Goal: Information Seeking & Learning: Learn about a topic

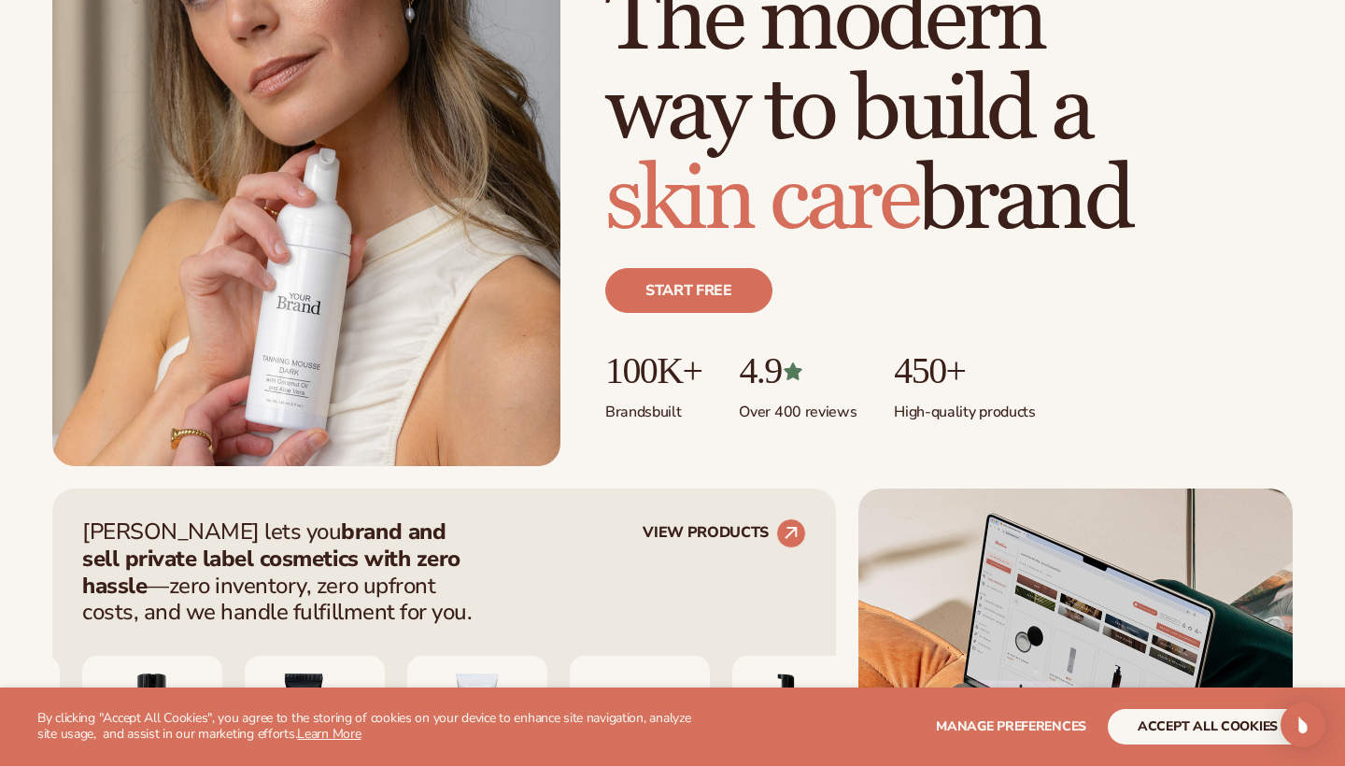
scroll to position [664, 0]
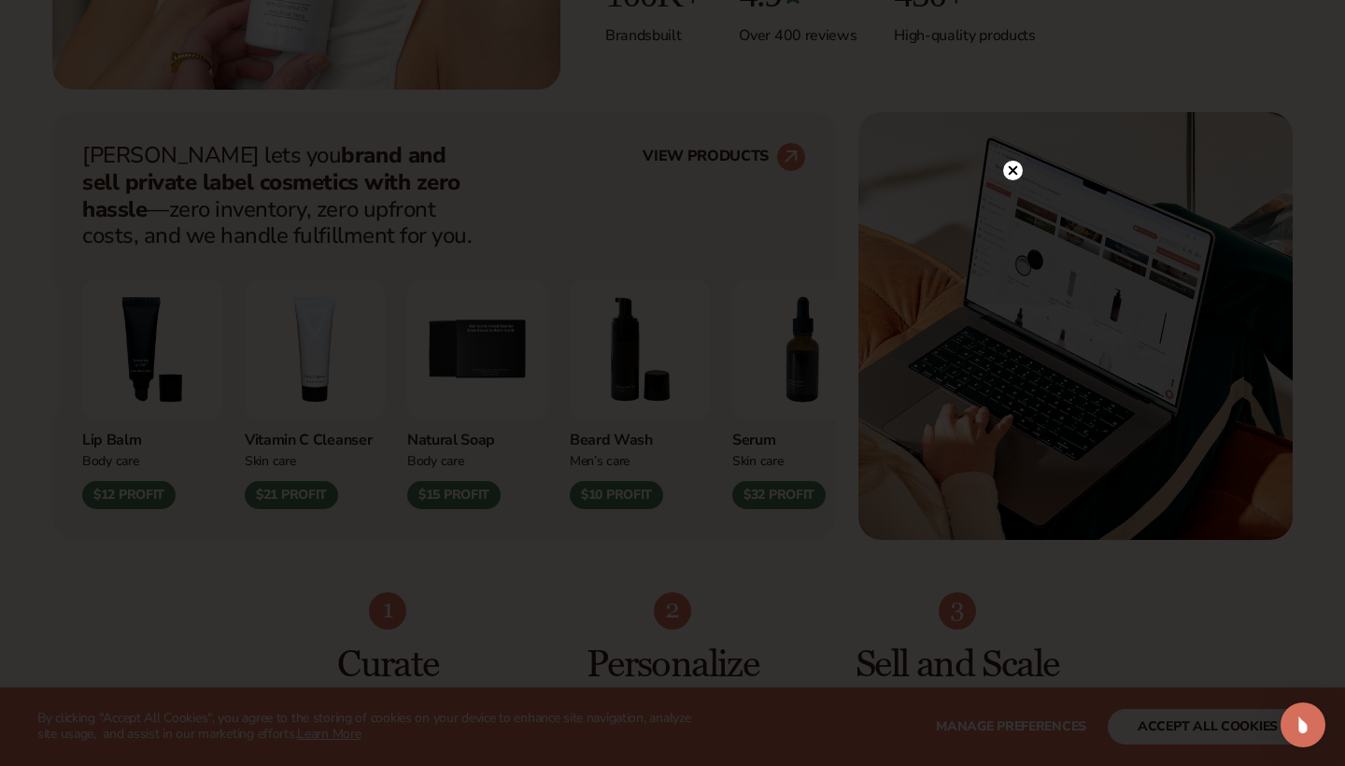
click at [1010, 169] on icon at bounding box center [1013, 169] width 9 height 9
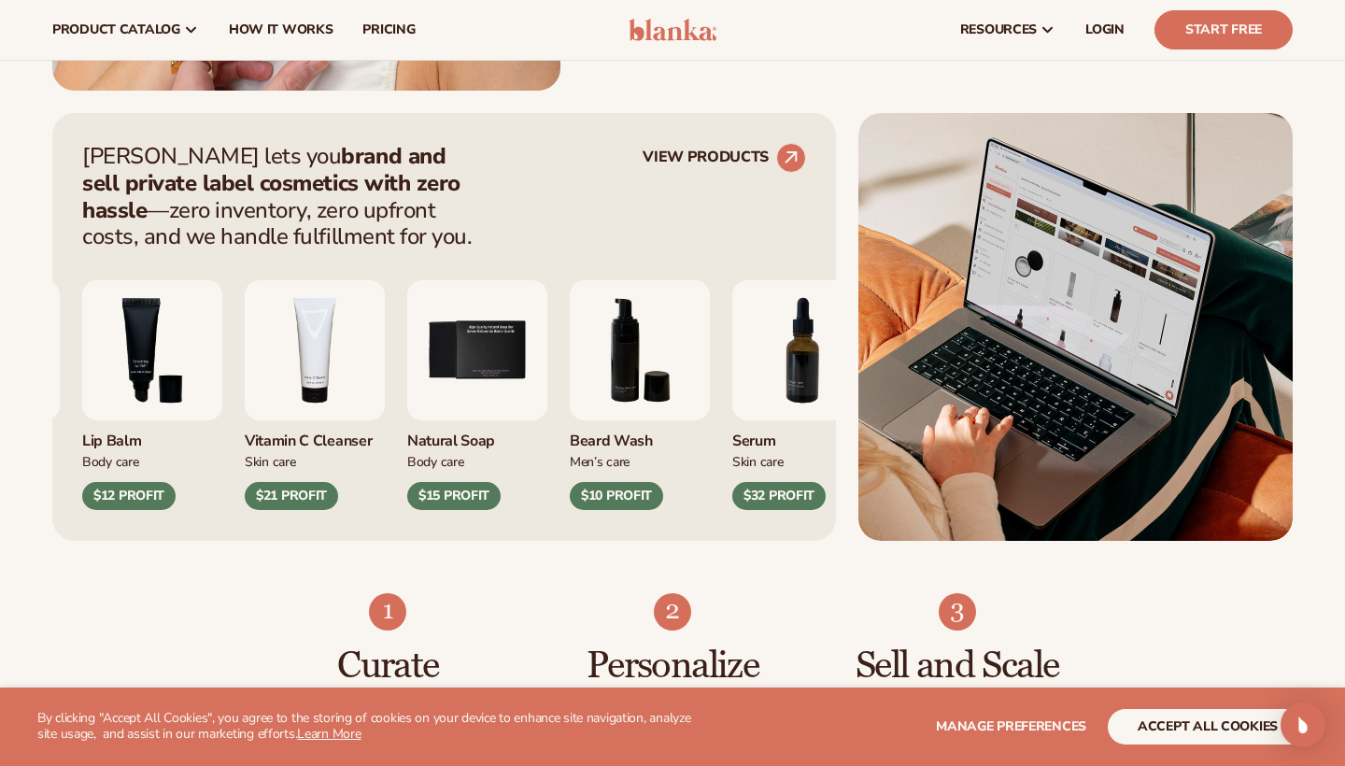
scroll to position [657, 0]
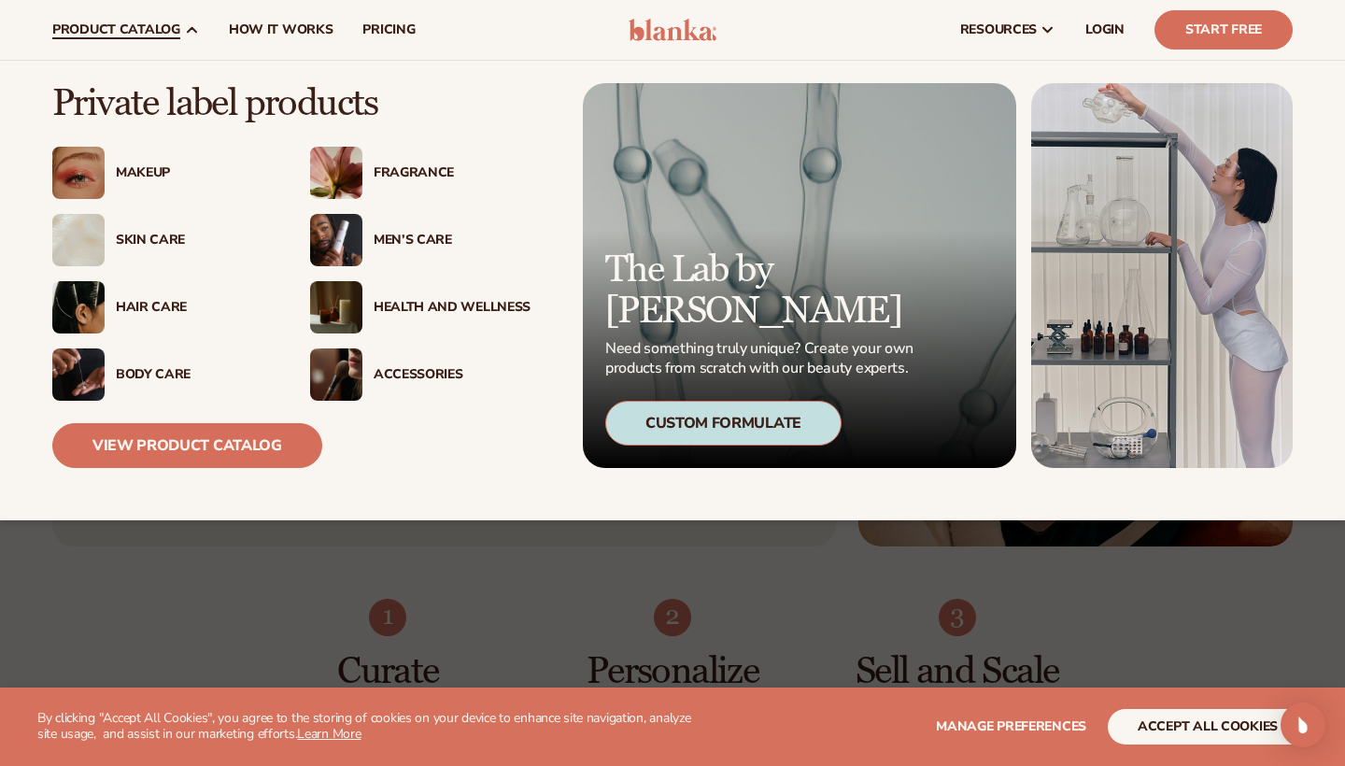
click at [81, 182] on img at bounding box center [78, 173] width 52 height 52
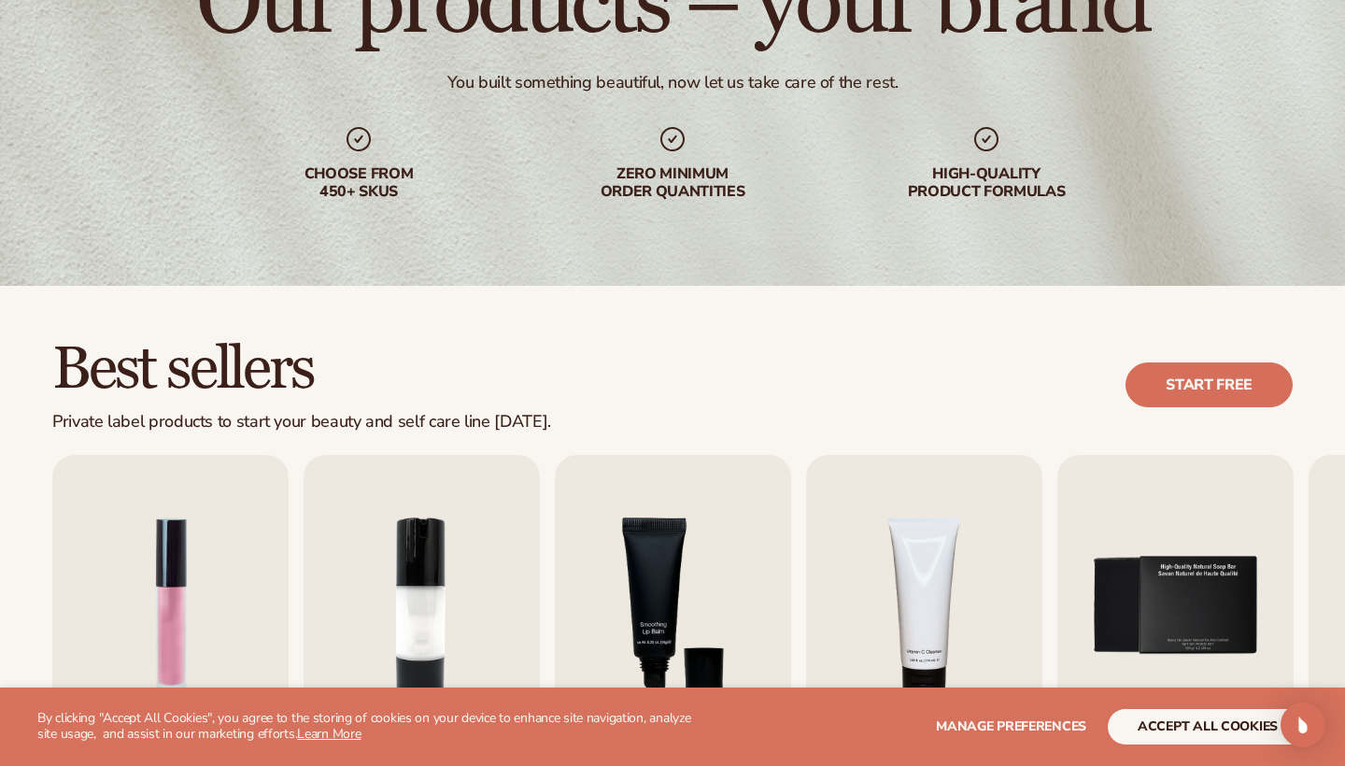
scroll to position [218, 0]
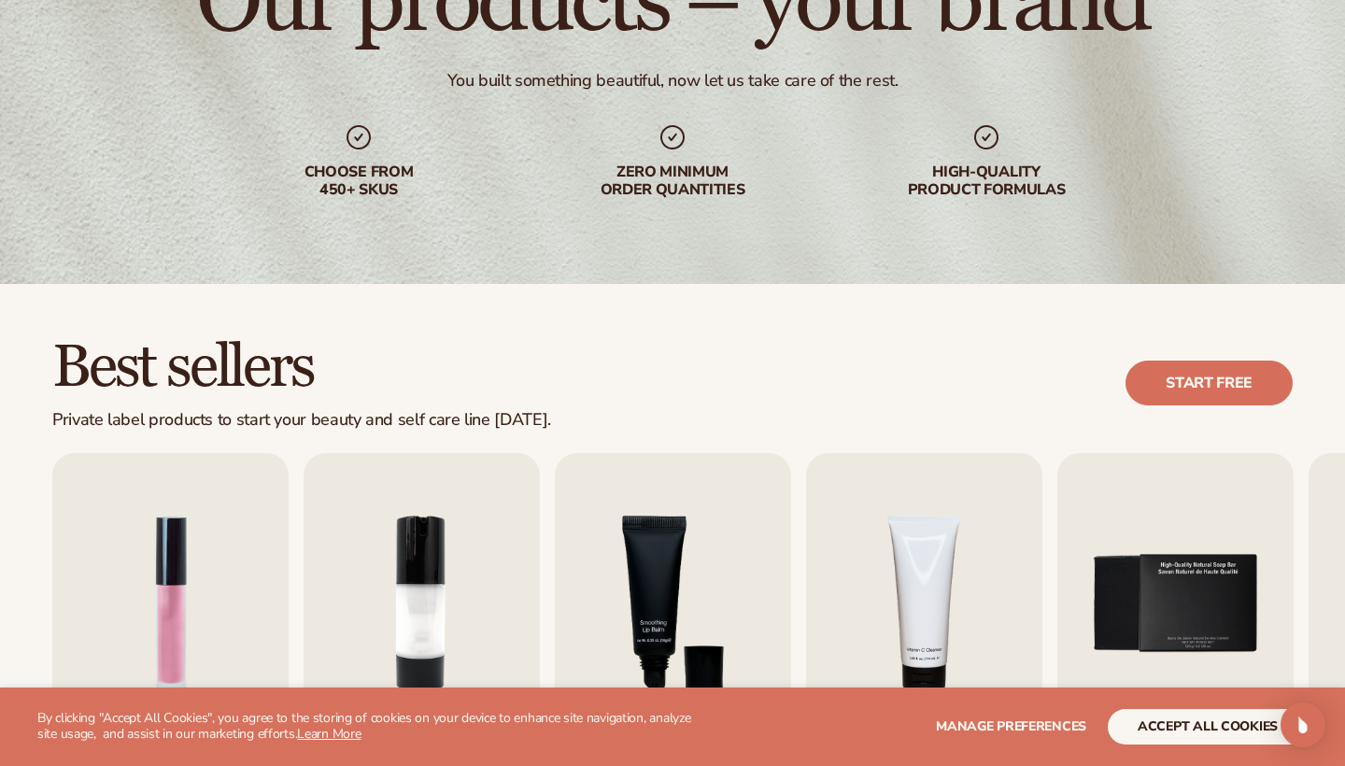
click at [1180, 719] on button "accept all cookies" at bounding box center [1208, 726] width 200 height 35
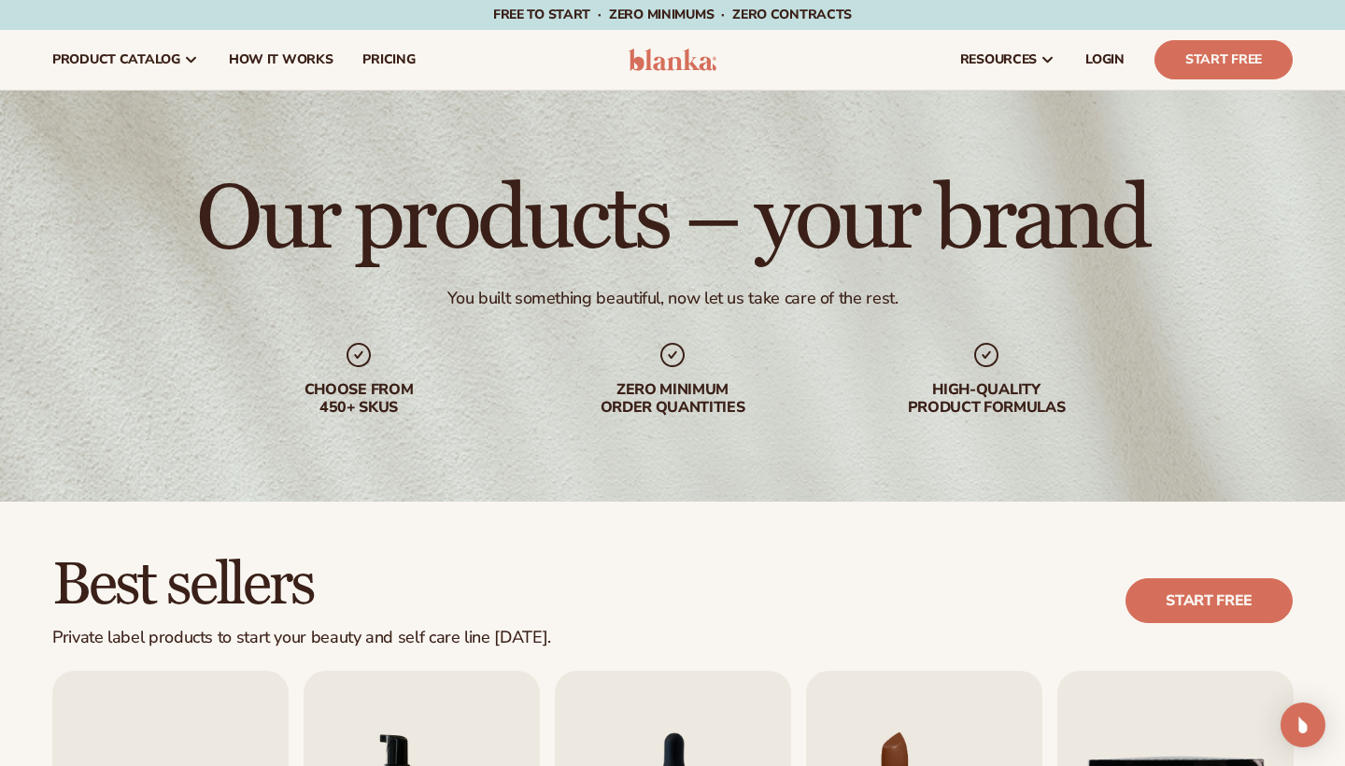
scroll to position [0, 0]
click at [265, 63] on span "How It Works" at bounding box center [281, 59] width 105 height 15
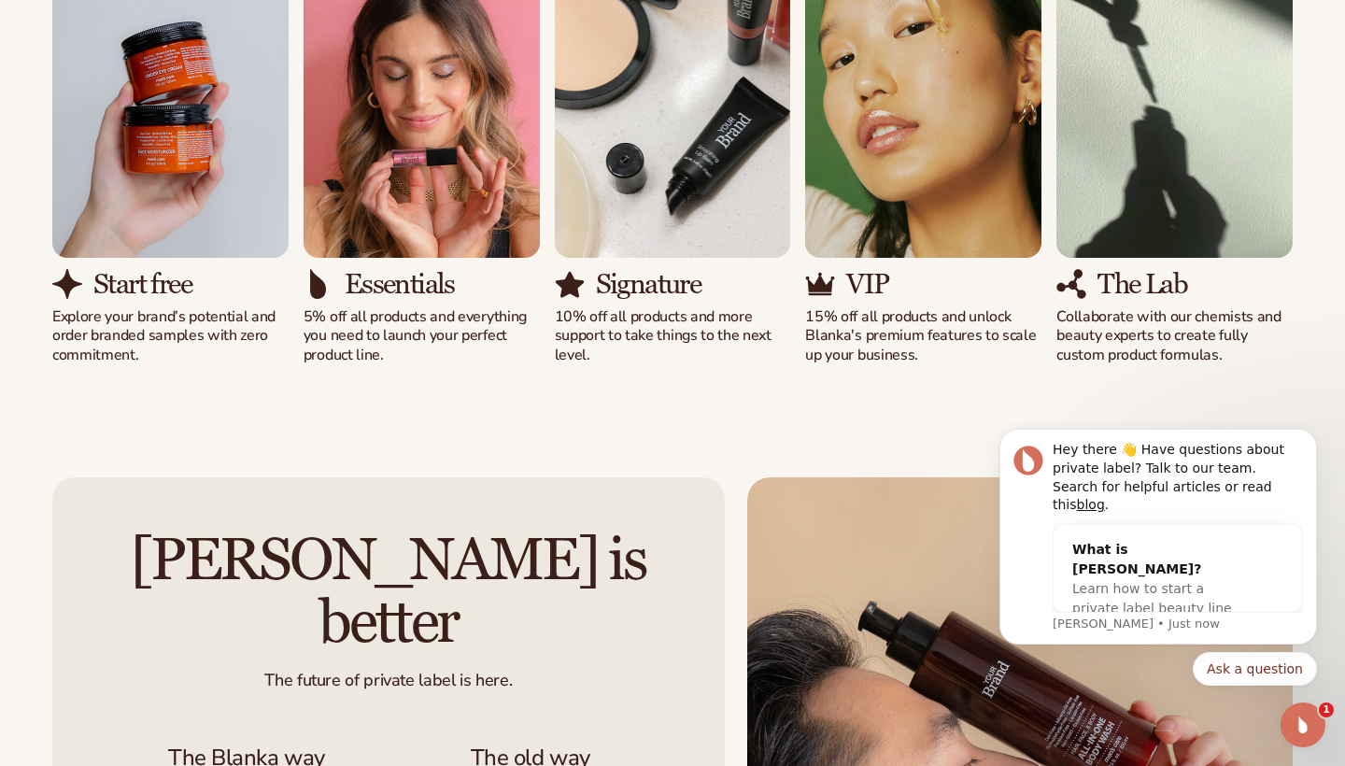
scroll to position [1319, 0]
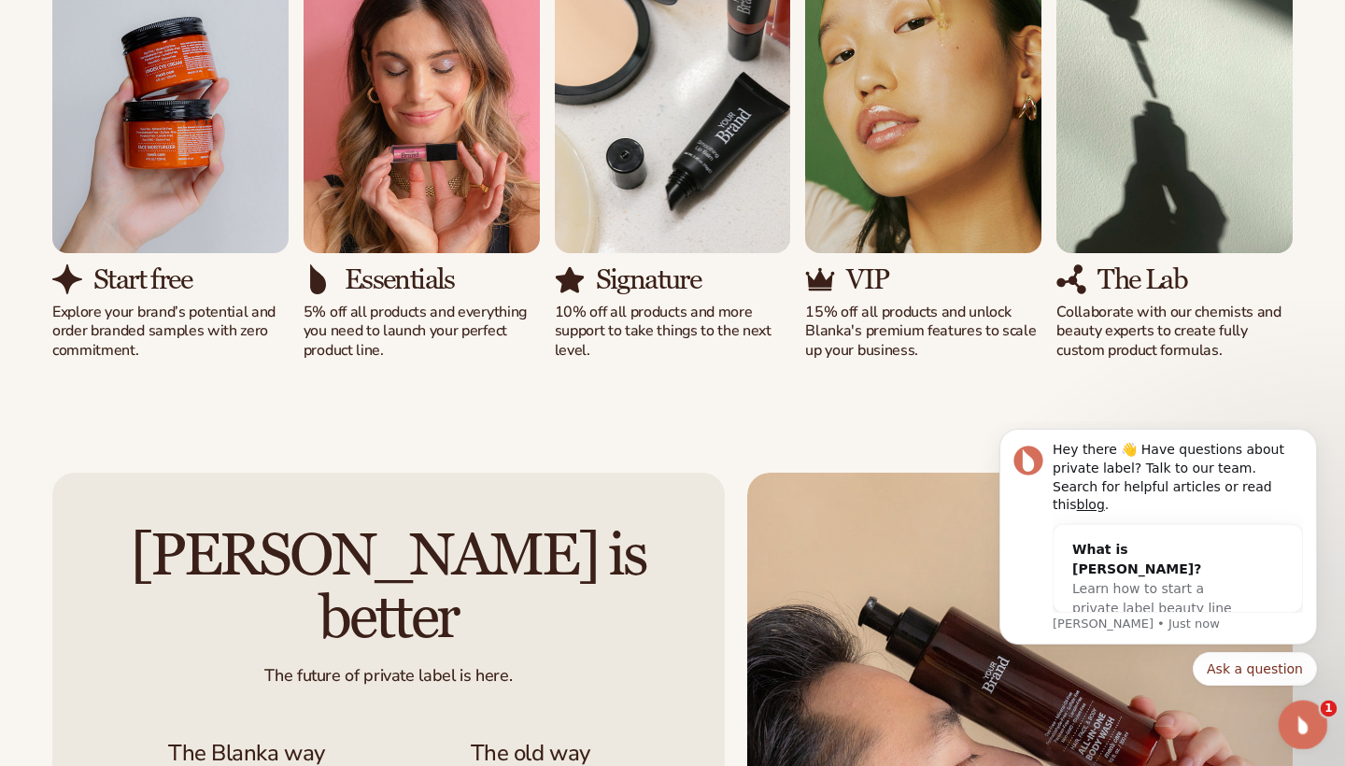
click at [1297, 724] on icon "Open Intercom Messenger" at bounding box center [1300, 722] width 31 height 31
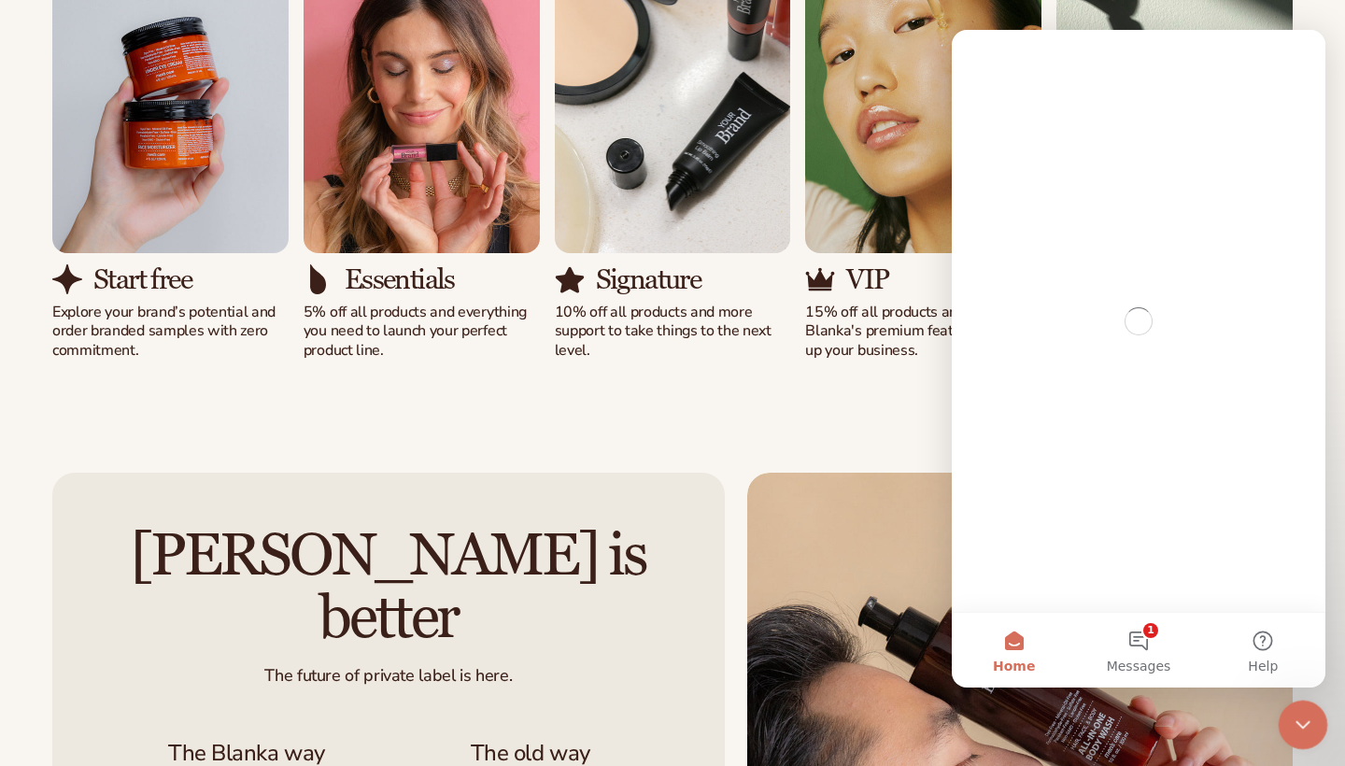
scroll to position [0, 0]
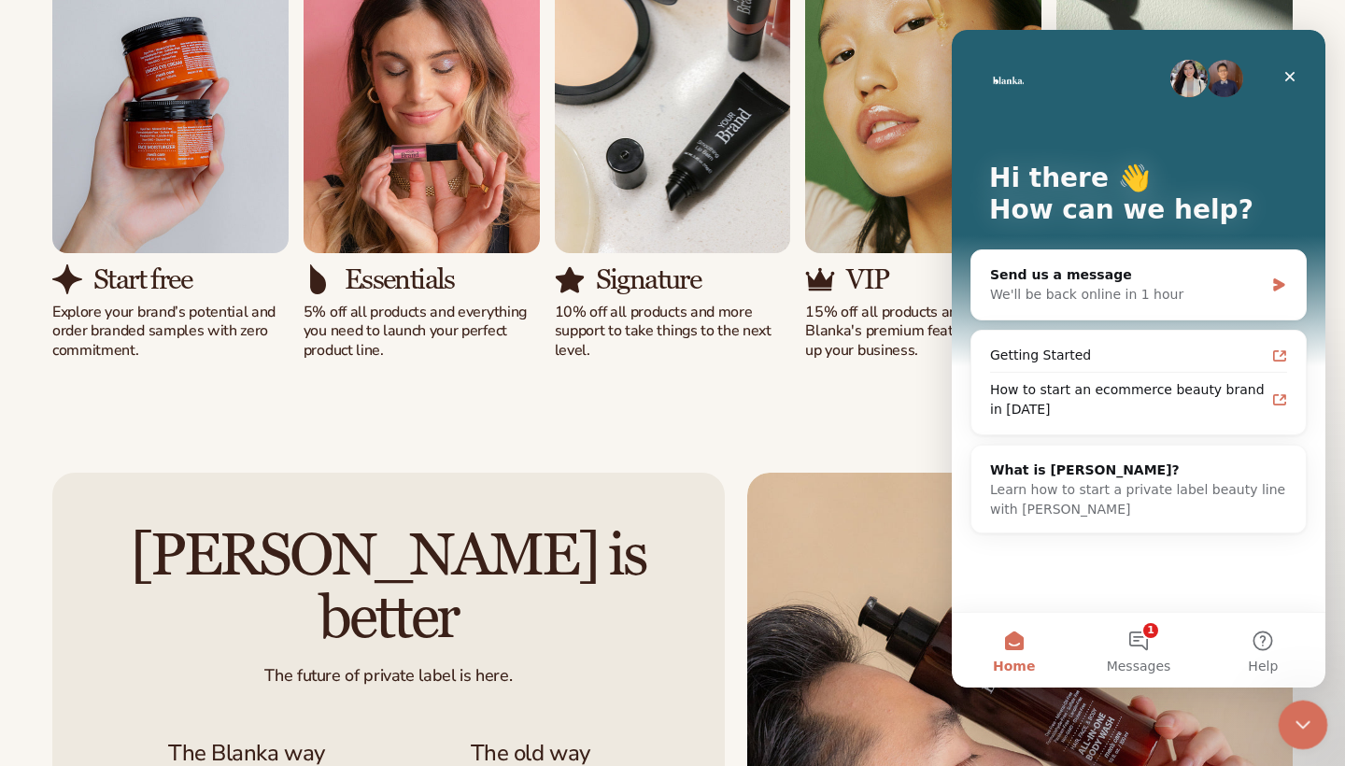
click at [1296, 726] on icon "Close Intercom Messenger" at bounding box center [1300, 722] width 22 height 22
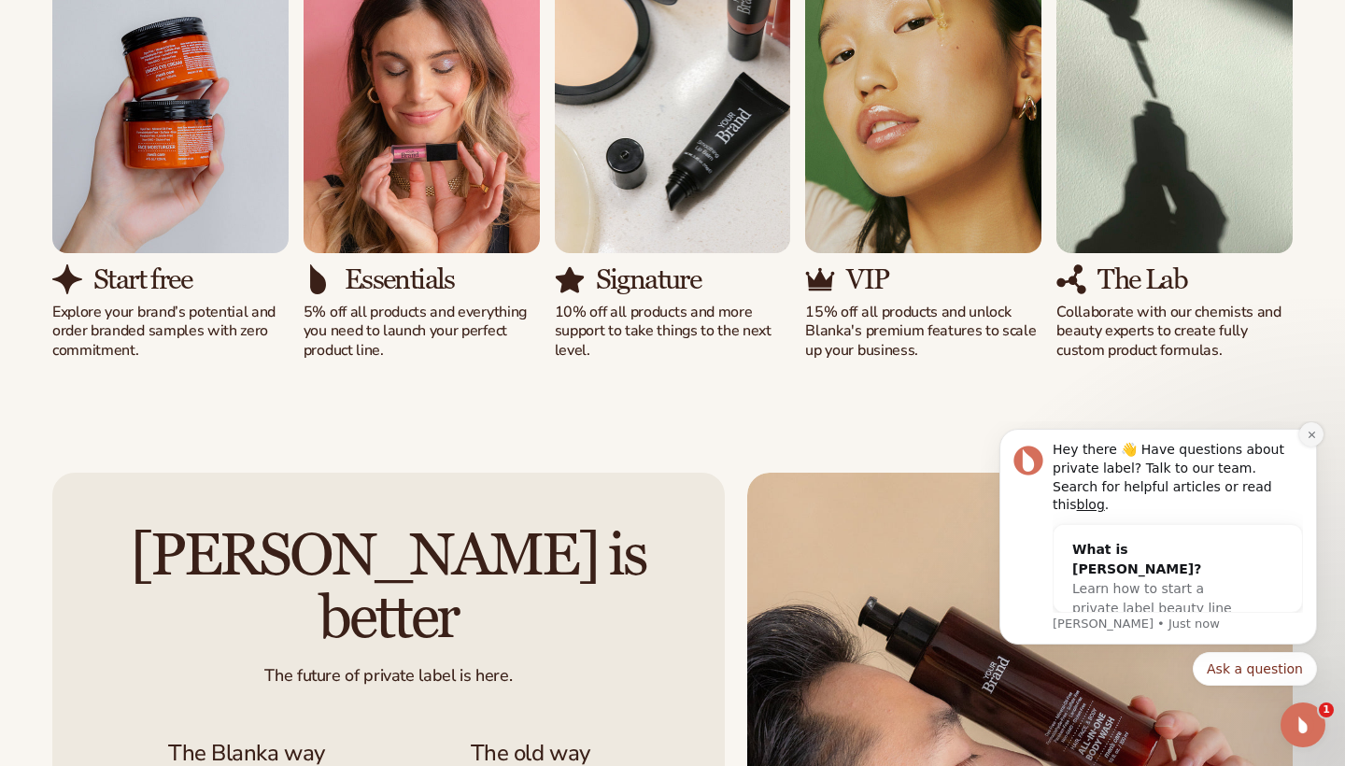
click at [1306, 446] on button "Dismiss notification" at bounding box center [1311, 434] width 24 height 24
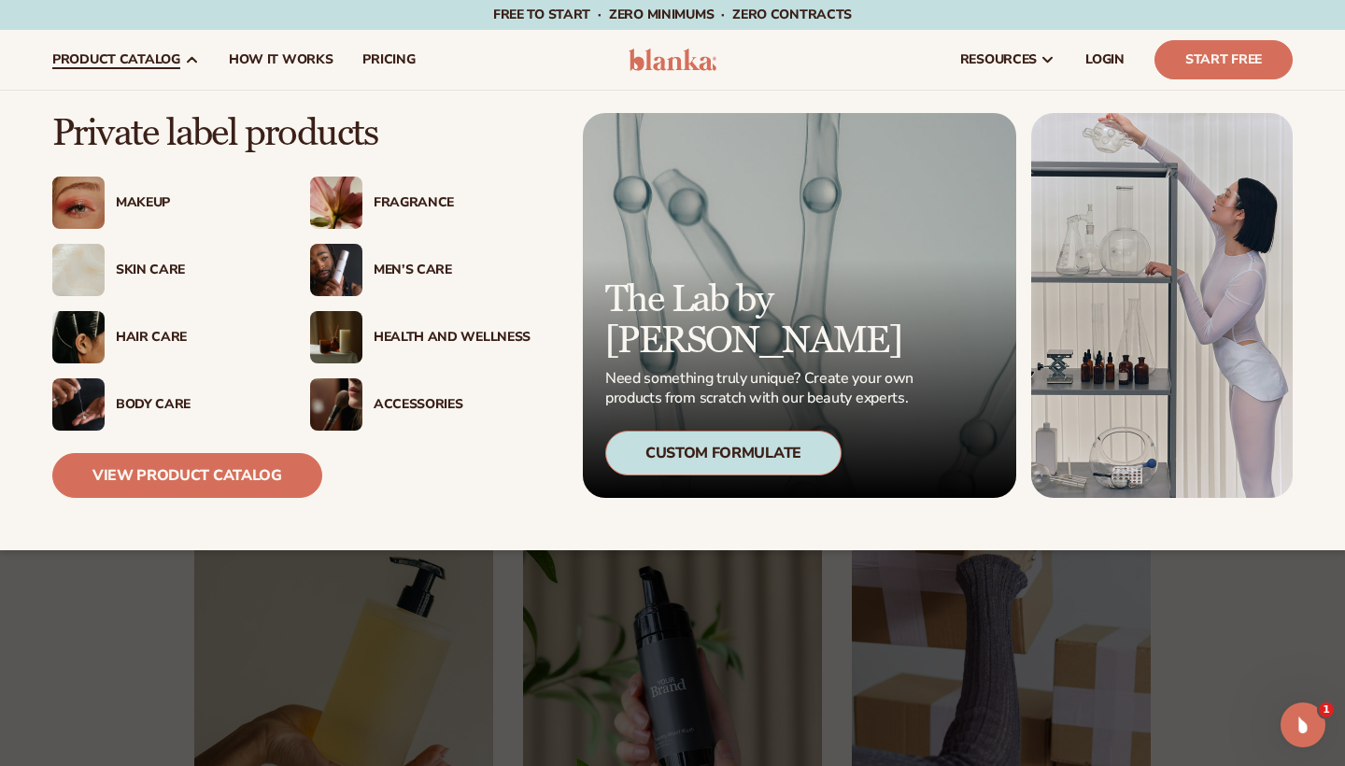
click at [82, 194] on img at bounding box center [78, 202] width 52 height 52
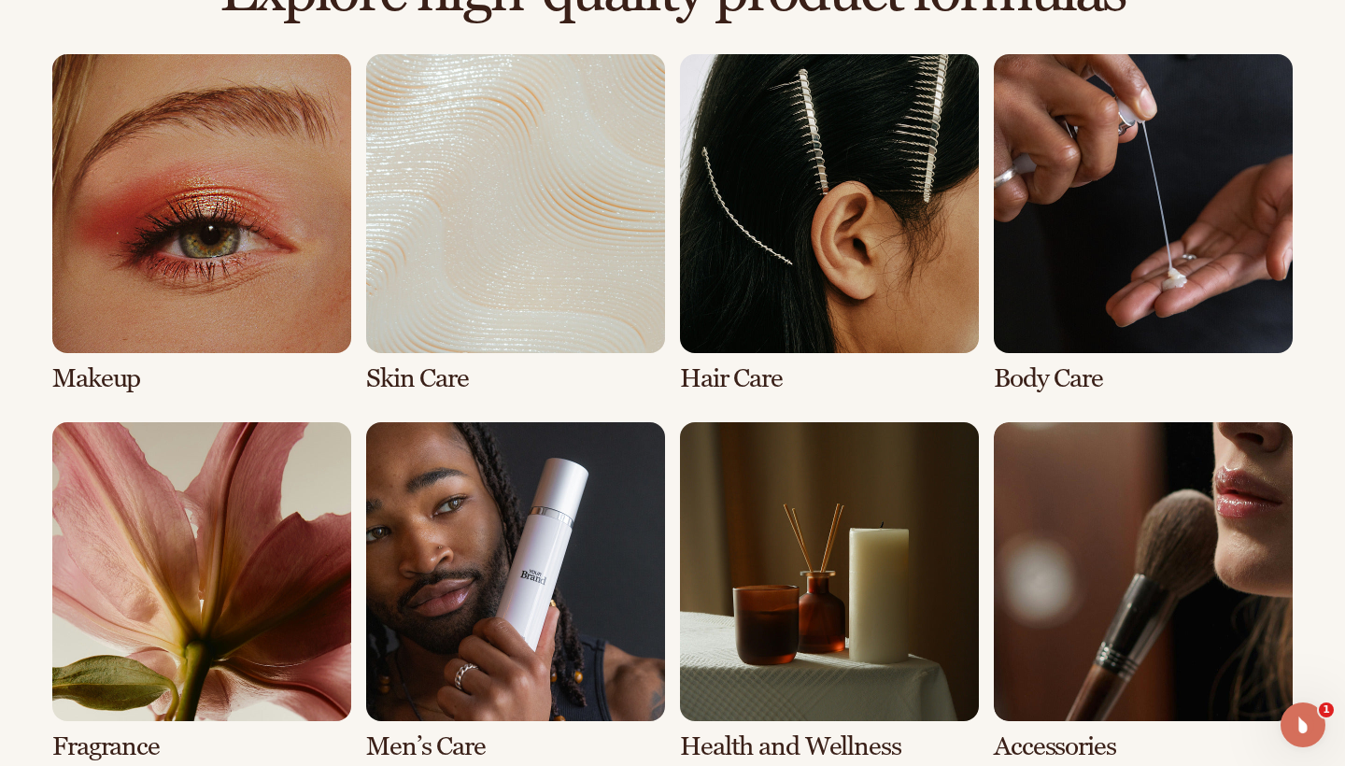
scroll to position [1353, 0]
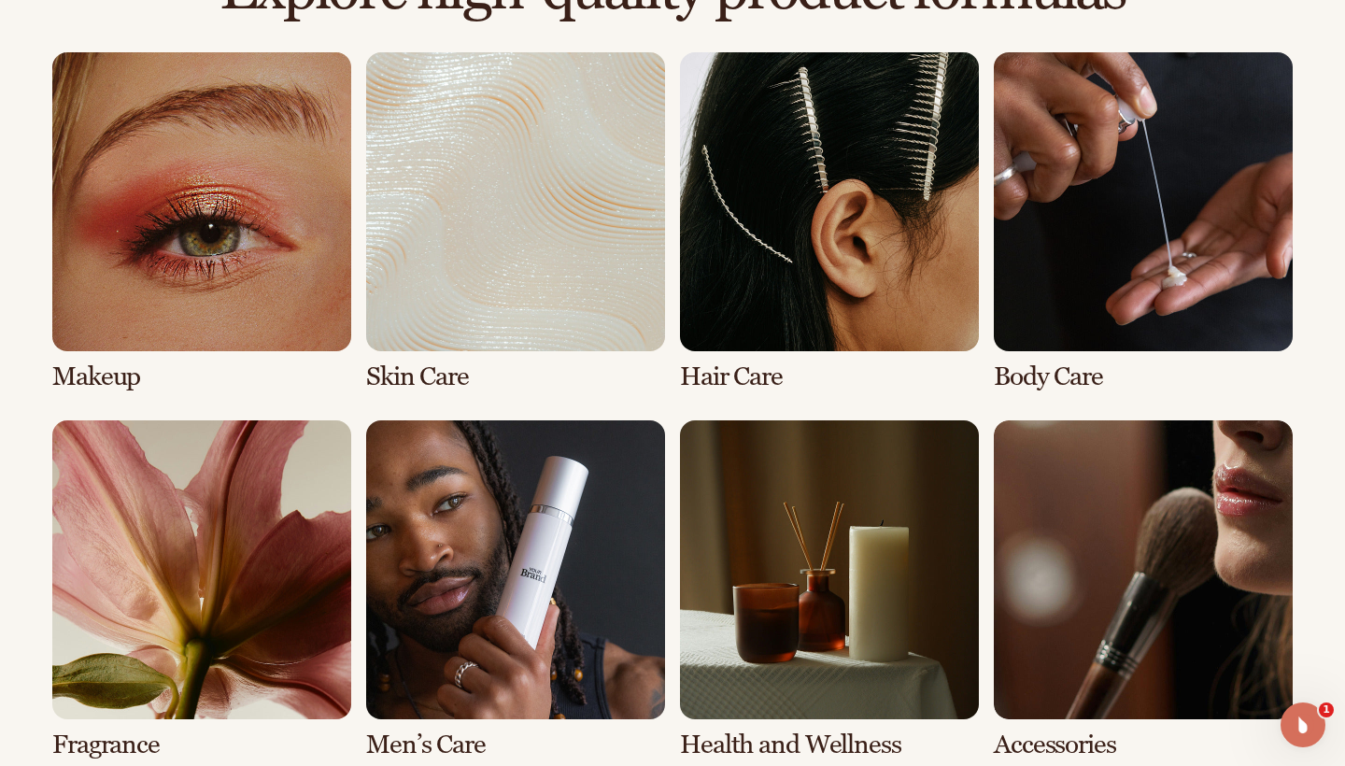
click at [229, 271] on link "1 / 8" at bounding box center [201, 221] width 299 height 339
click at [208, 240] on link "1 / 8" at bounding box center [201, 221] width 299 height 339
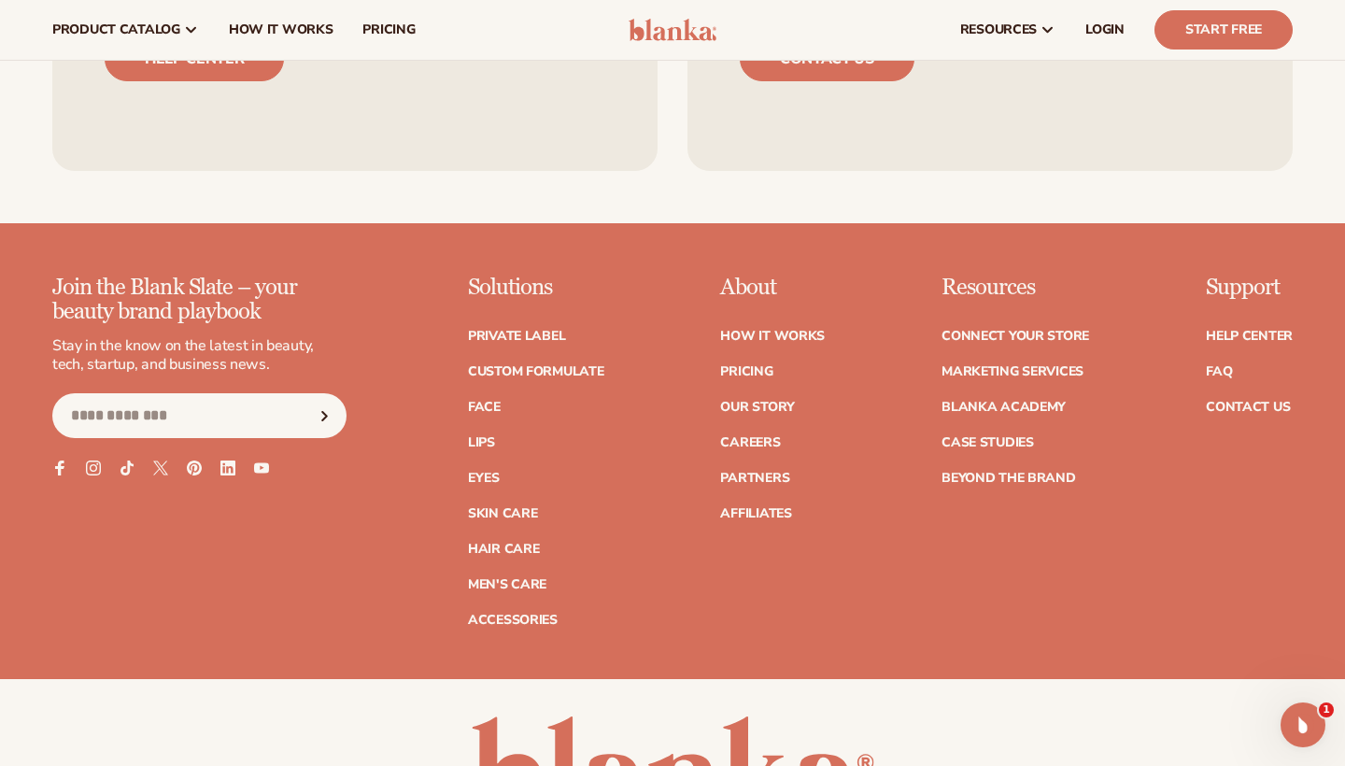
scroll to position [3131, 0]
click at [485, 436] on link "Lips" at bounding box center [481, 442] width 27 height 13
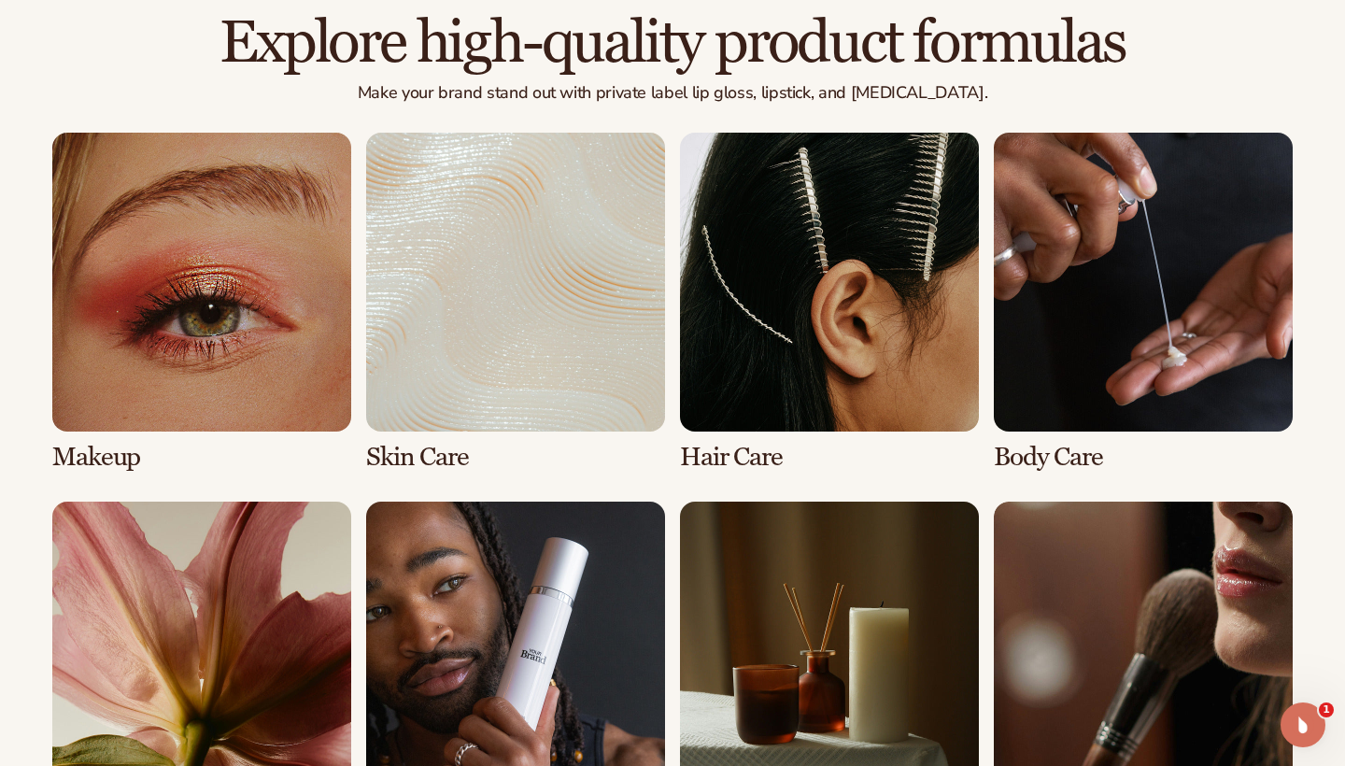
scroll to position [1301, 0]
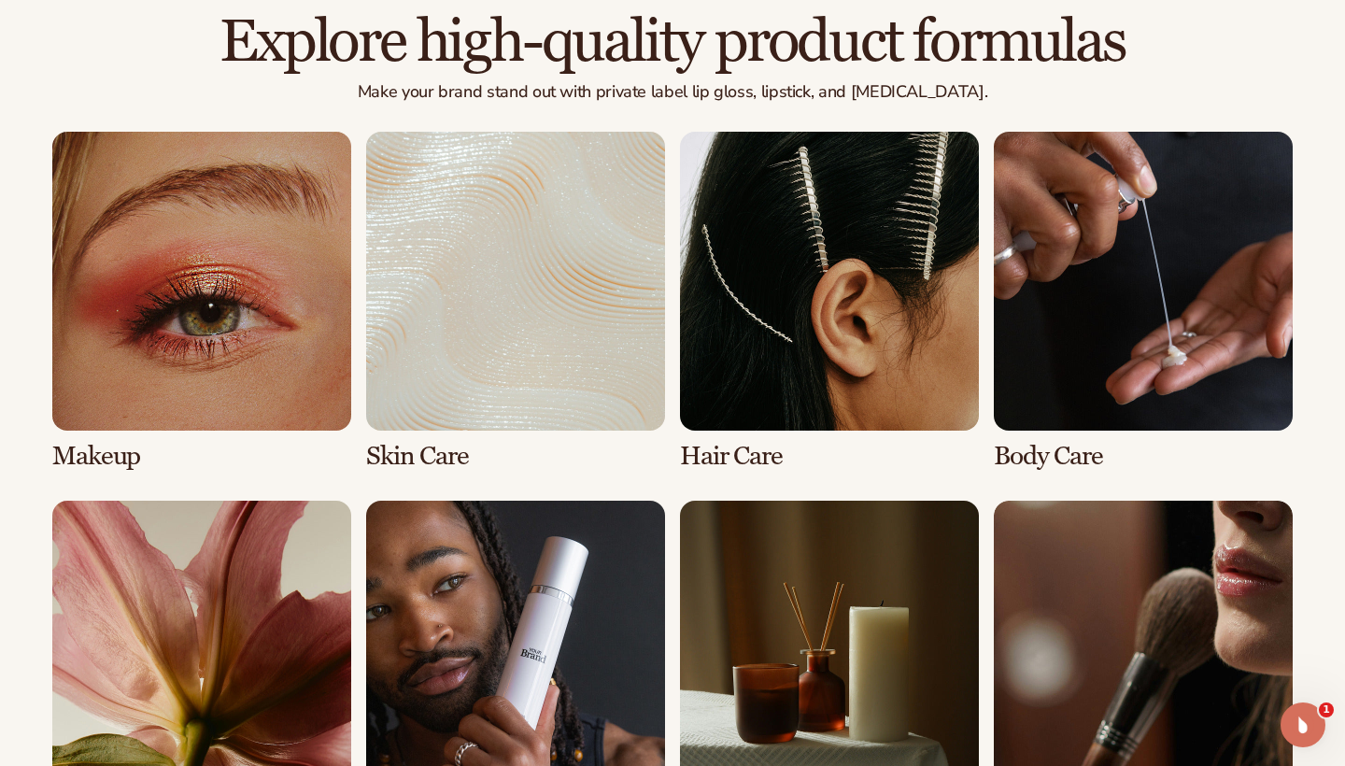
click at [569, 279] on link "2 / 8" at bounding box center [515, 301] width 299 height 339
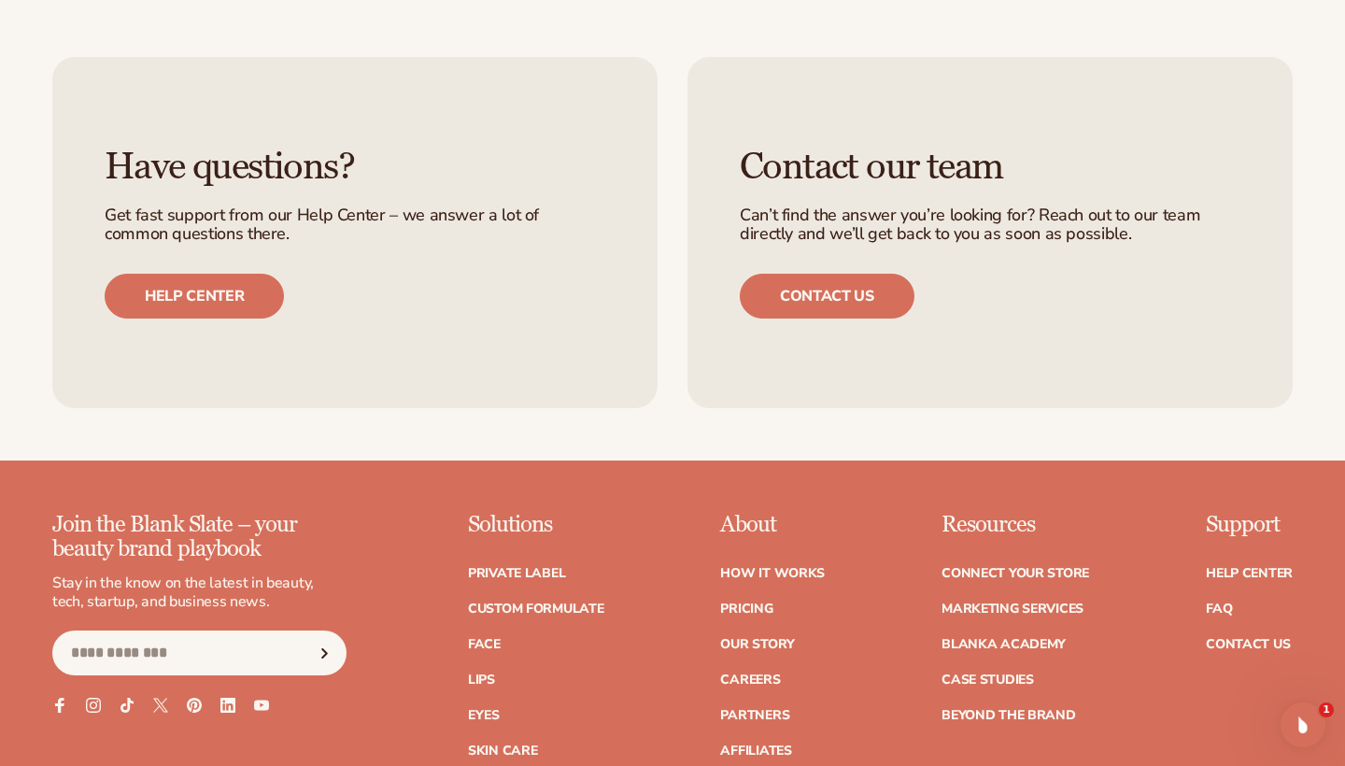
scroll to position [3102, 0]
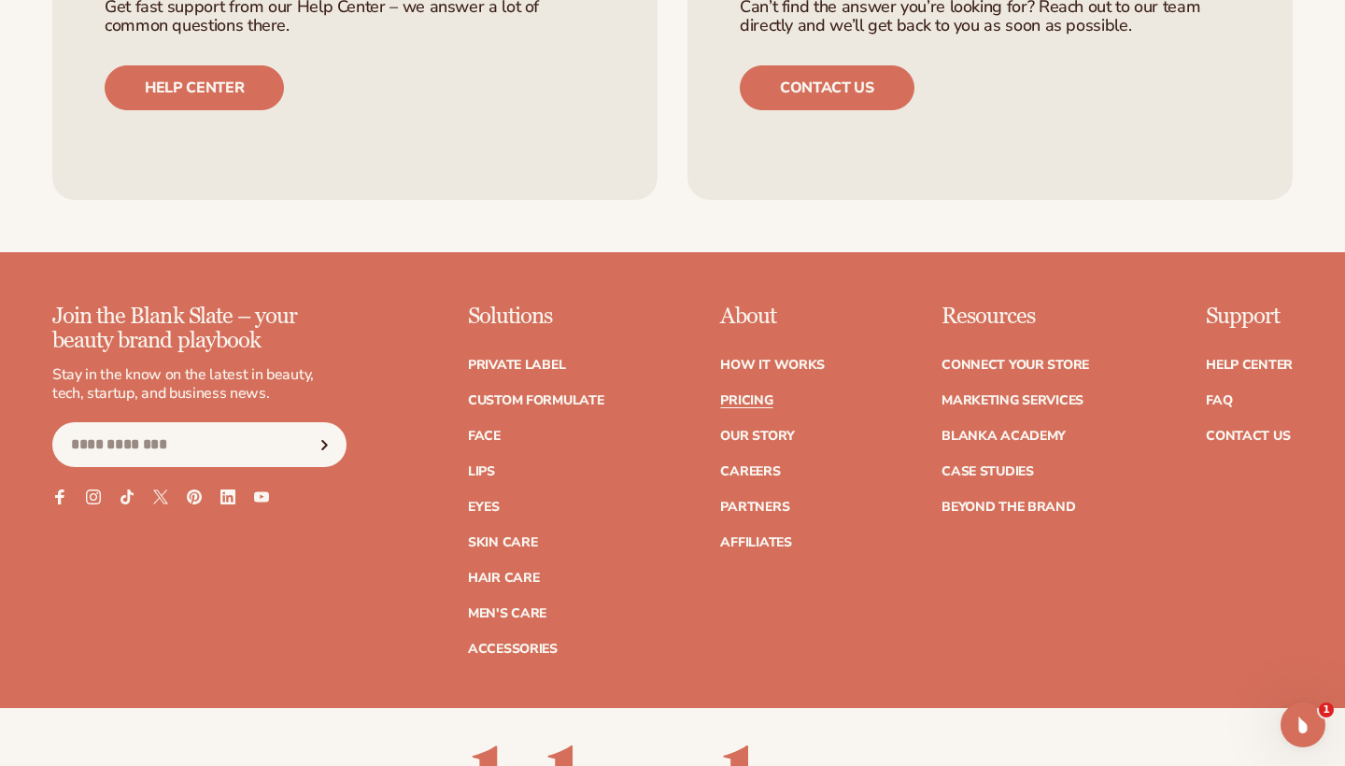
click at [742, 399] on link "Pricing" at bounding box center [746, 400] width 52 height 13
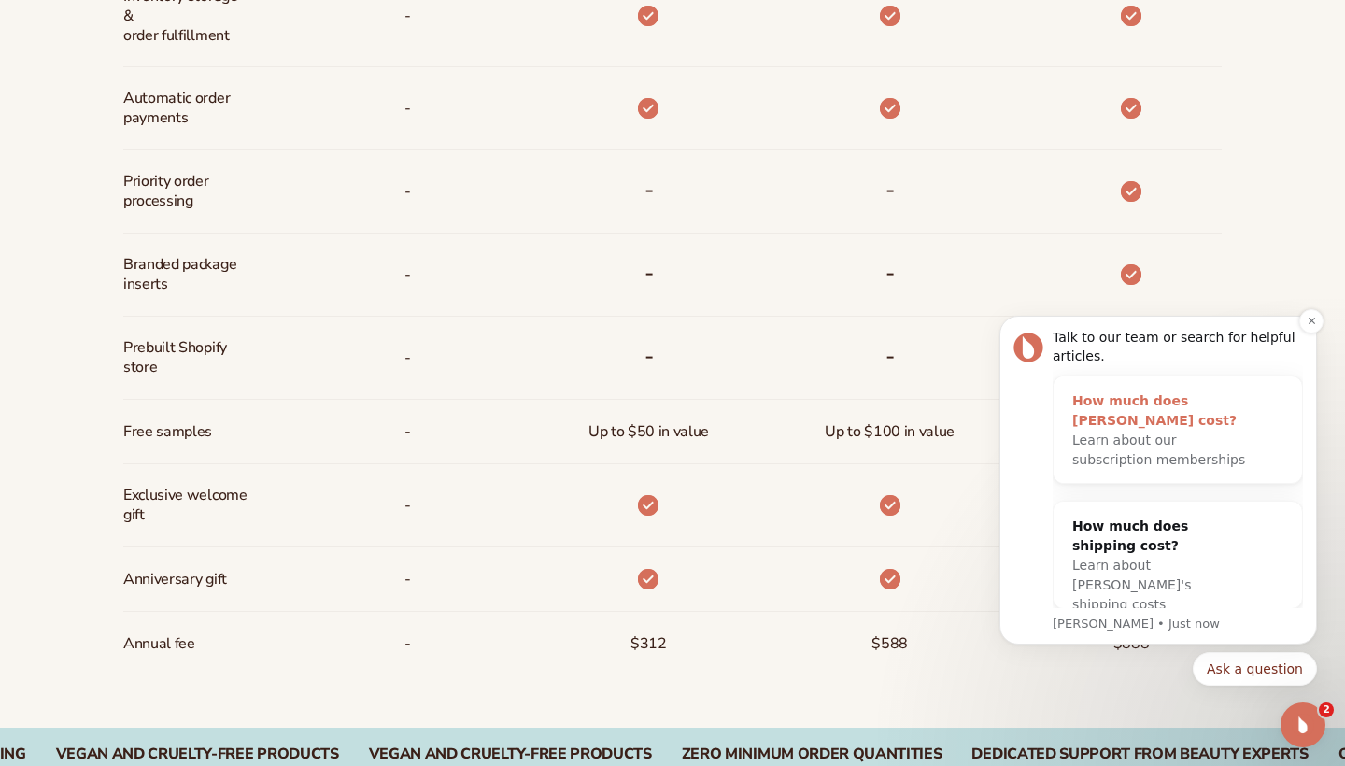
scroll to position [16, 0]
click at [1312, 325] on icon "Dismiss notification" at bounding box center [1311, 321] width 10 height 10
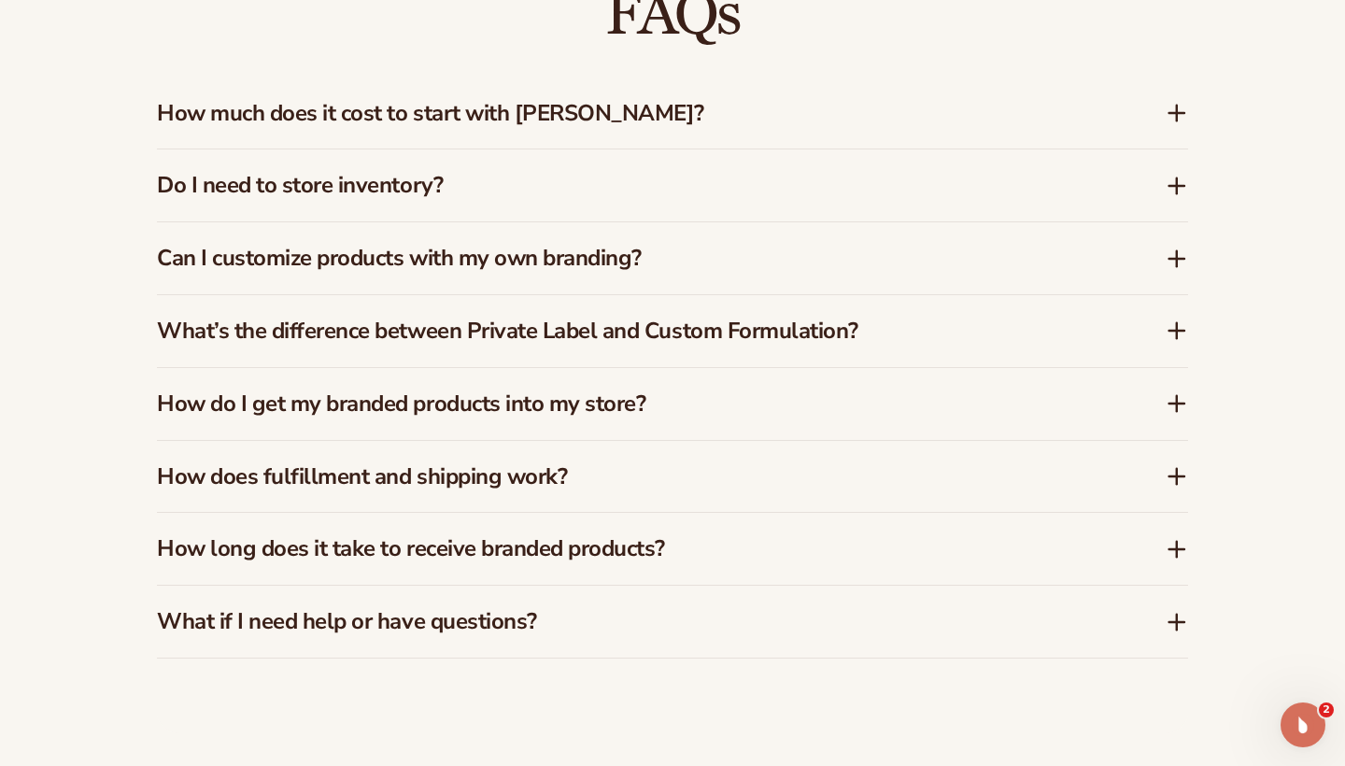
scroll to position [2726, 0]
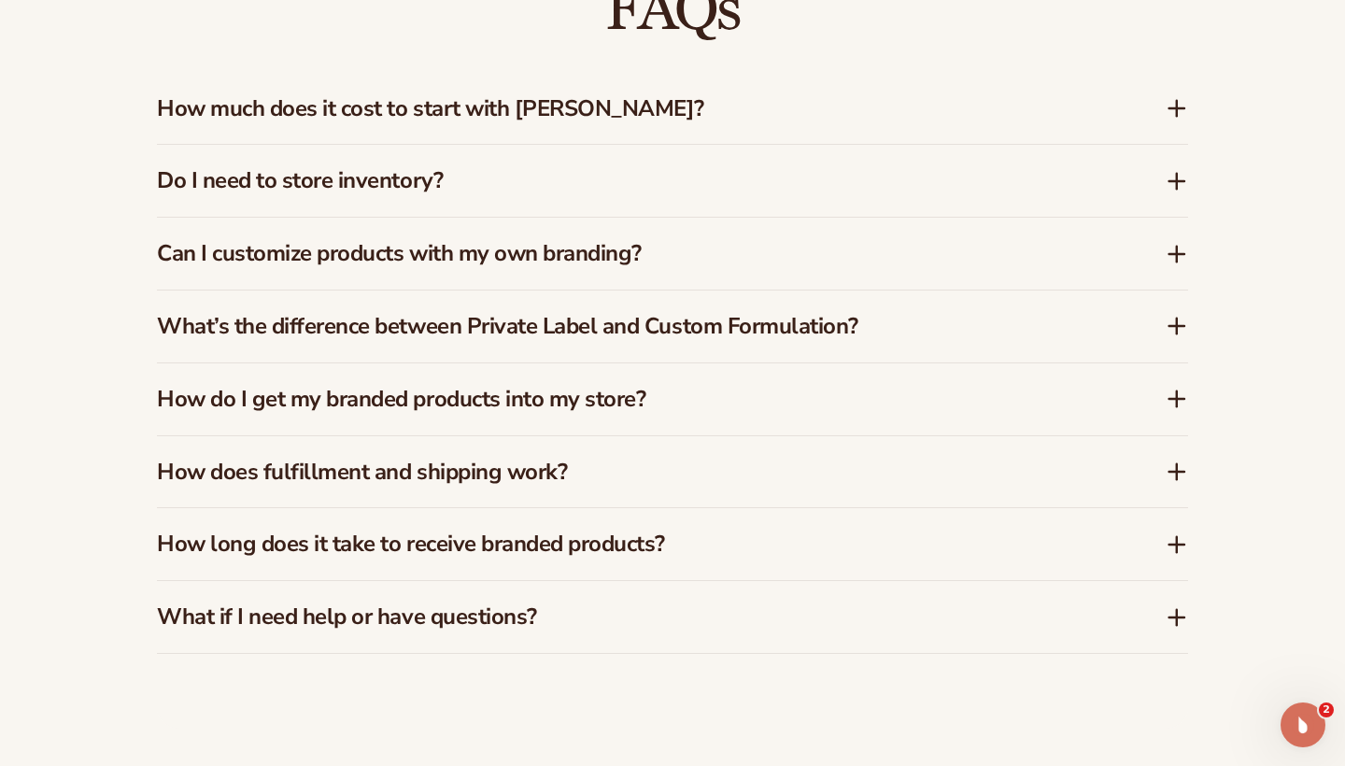
click at [715, 459] on h3 "How does fulfillment and shipping work?" at bounding box center [633, 472] width 952 height 27
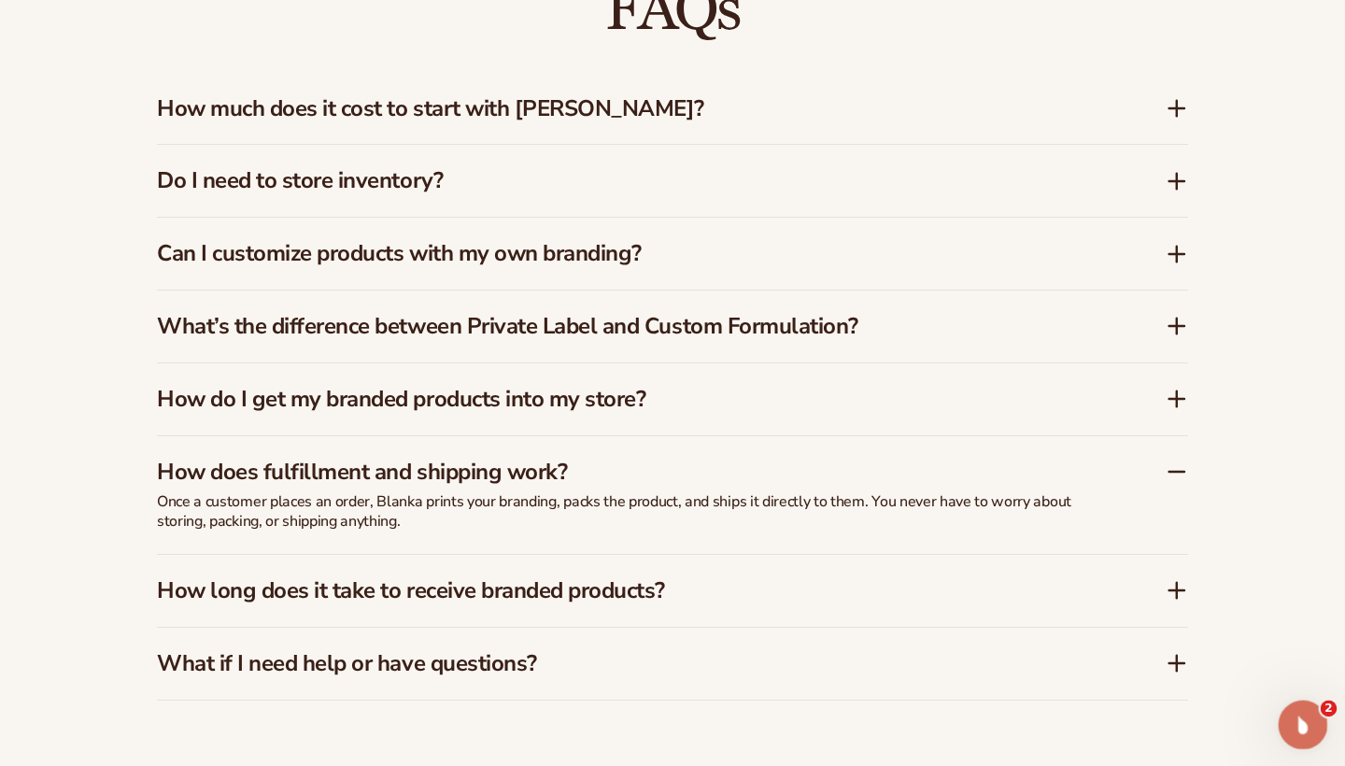
click at [1282, 737] on div "Open Intercom Messenger" at bounding box center [1300, 722] width 62 height 62
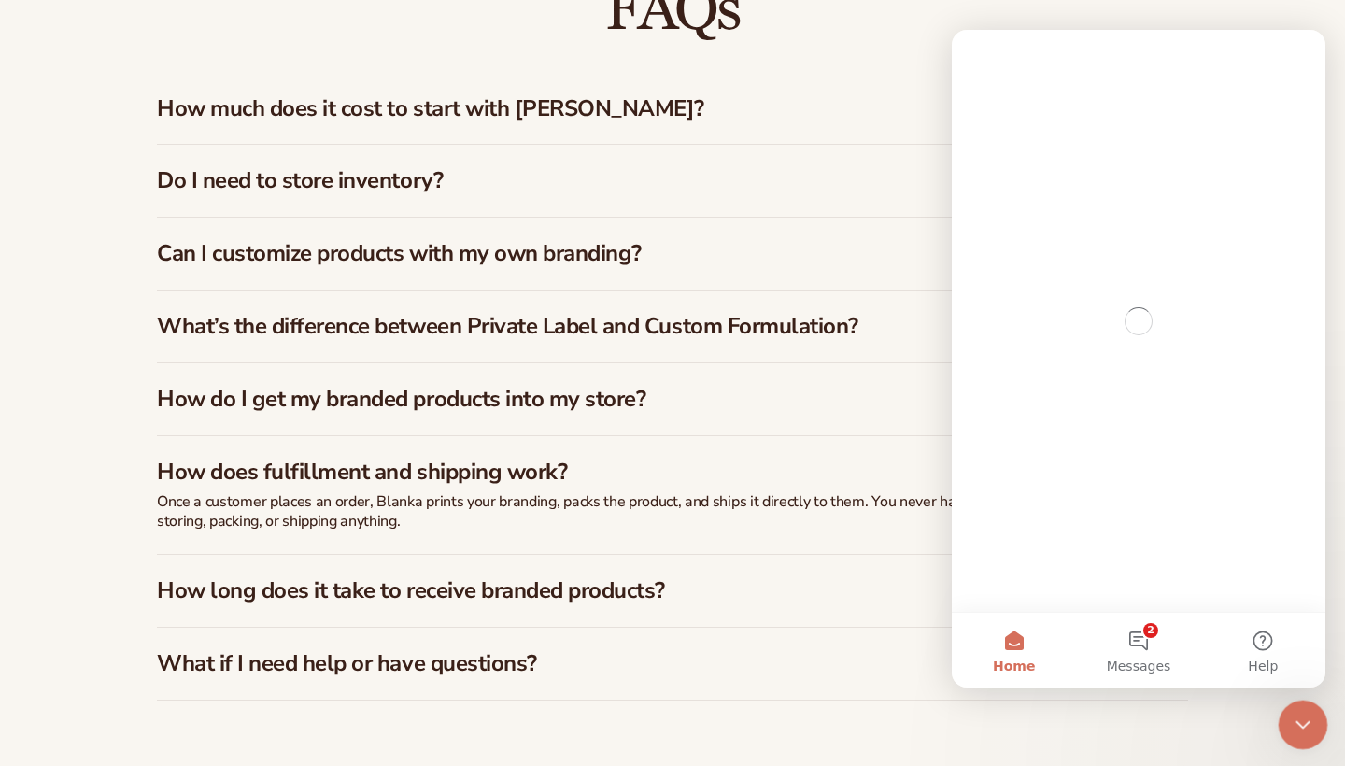
scroll to position [0, 0]
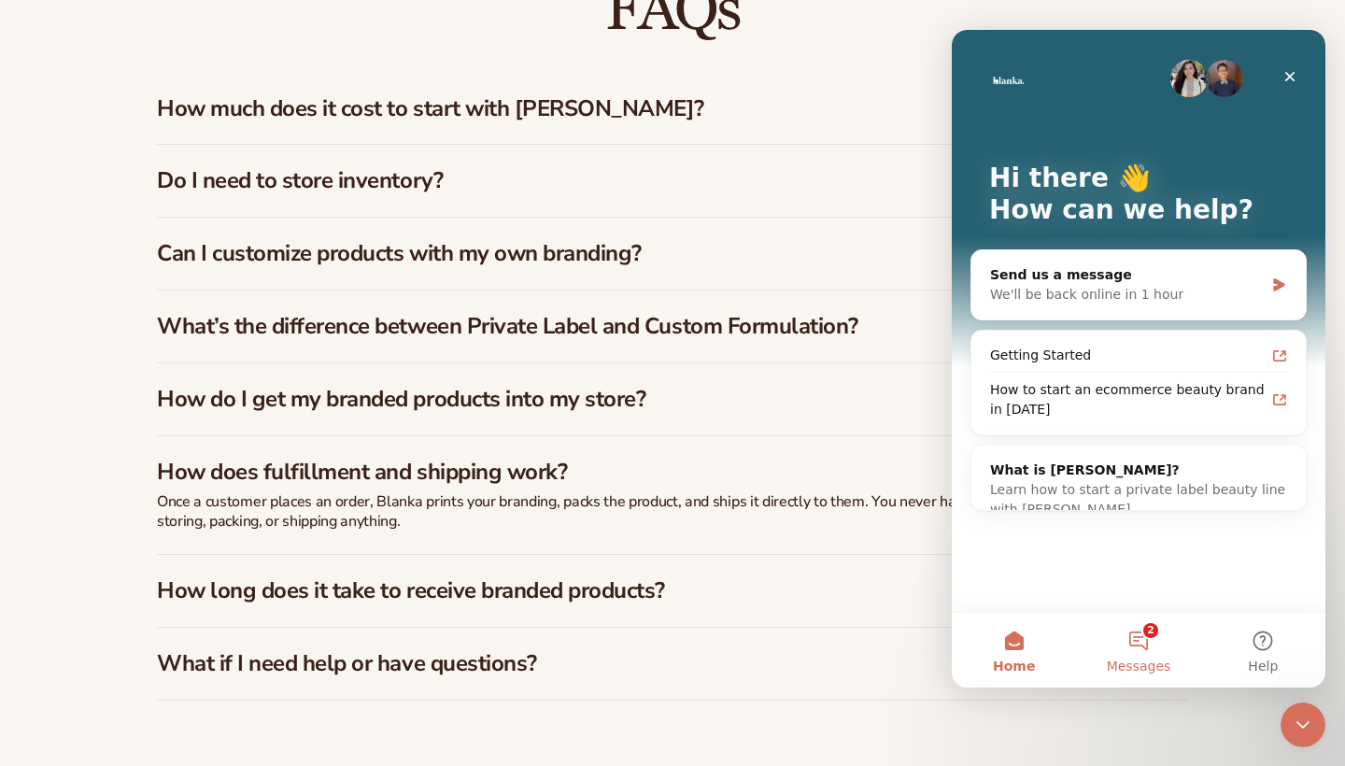
click at [1144, 635] on button "2 Messages" at bounding box center [1138, 650] width 124 height 75
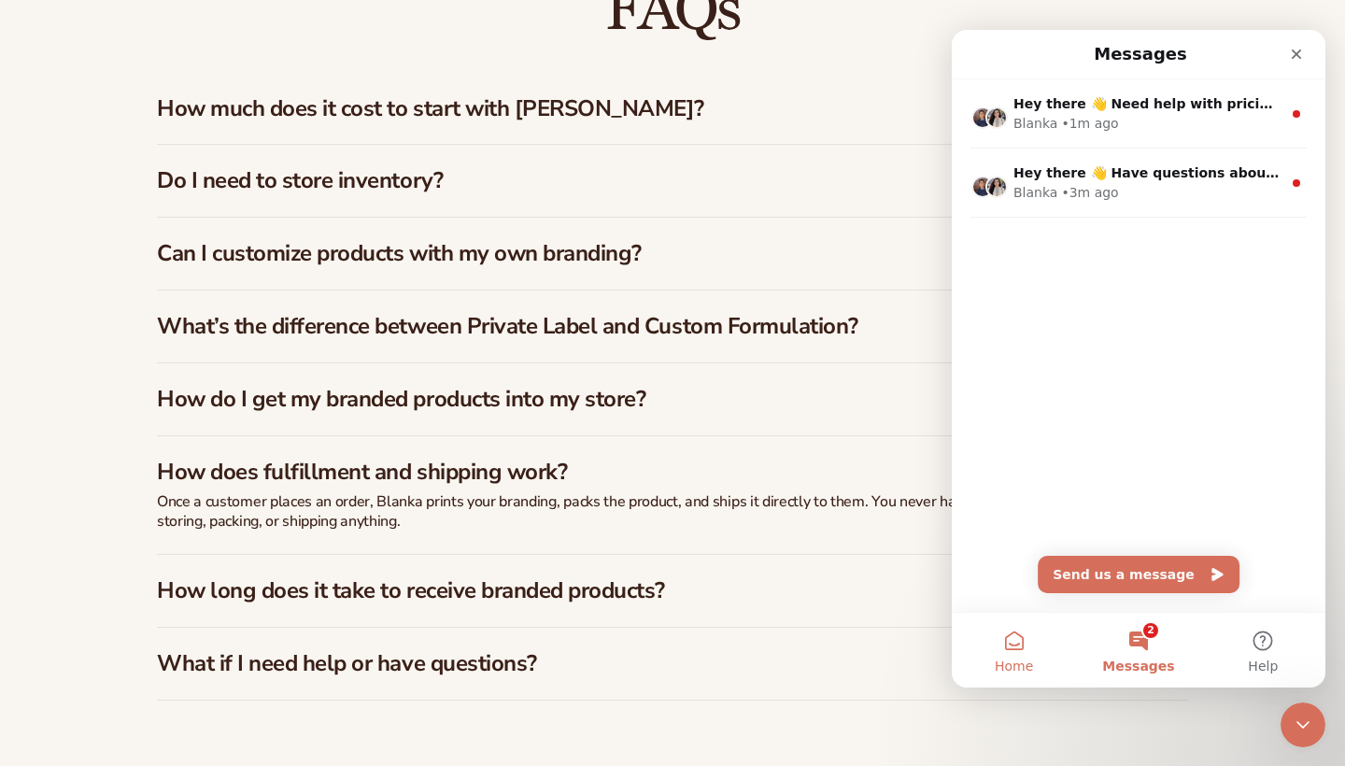
click at [1012, 626] on button "Home" at bounding box center [1014, 650] width 124 height 75
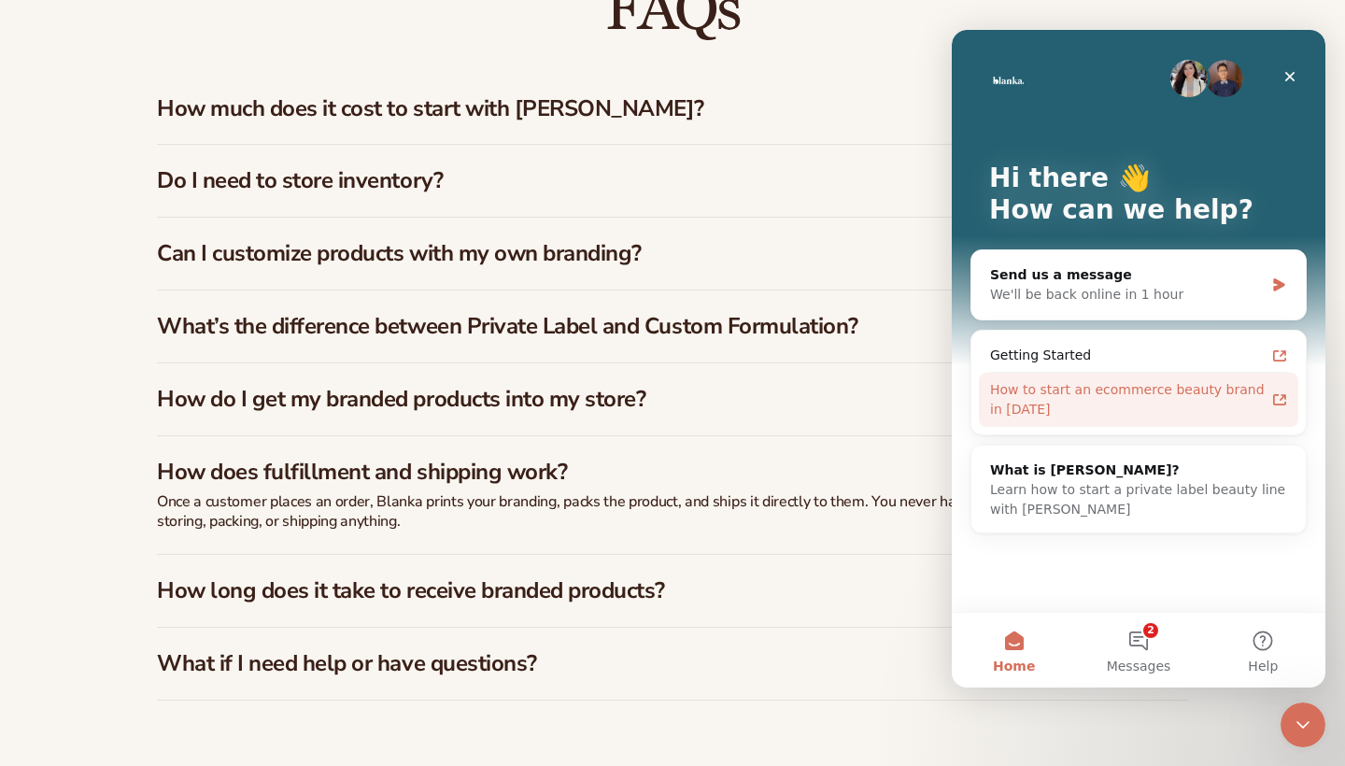
click at [1105, 393] on div "How to start an ecommerce beauty brand in 2025" at bounding box center [1127, 399] width 275 height 39
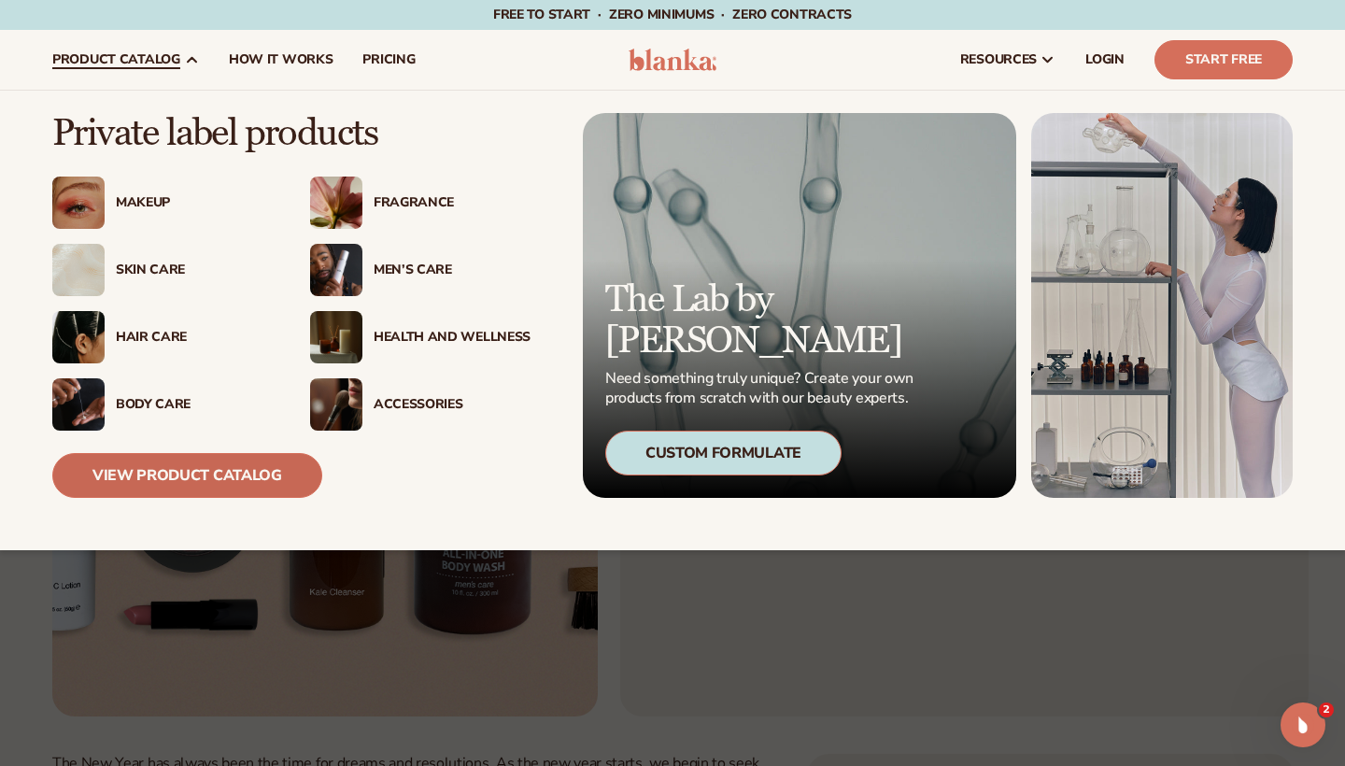
click at [207, 479] on link "View Product Catalog" at bounding box center [187, 475] width 270 height 45
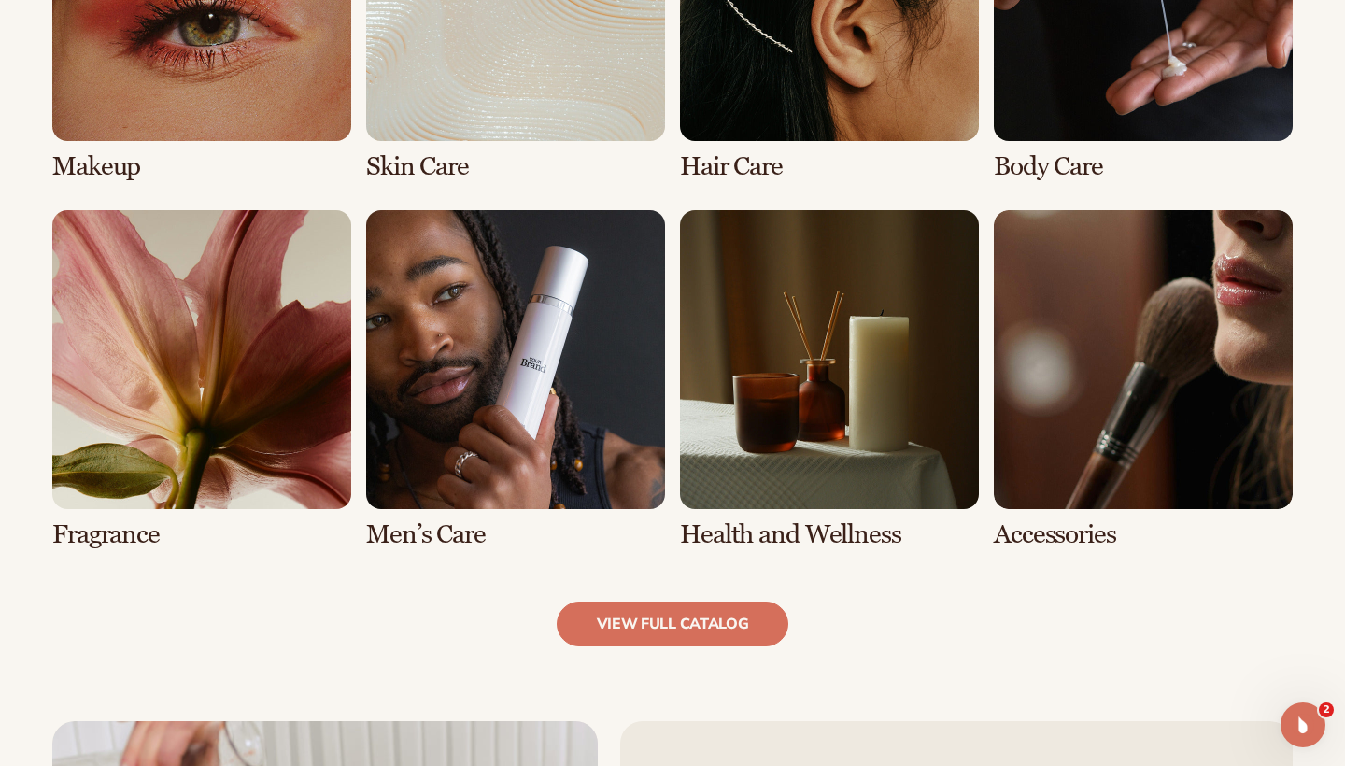
scroll to position [1705, 0]
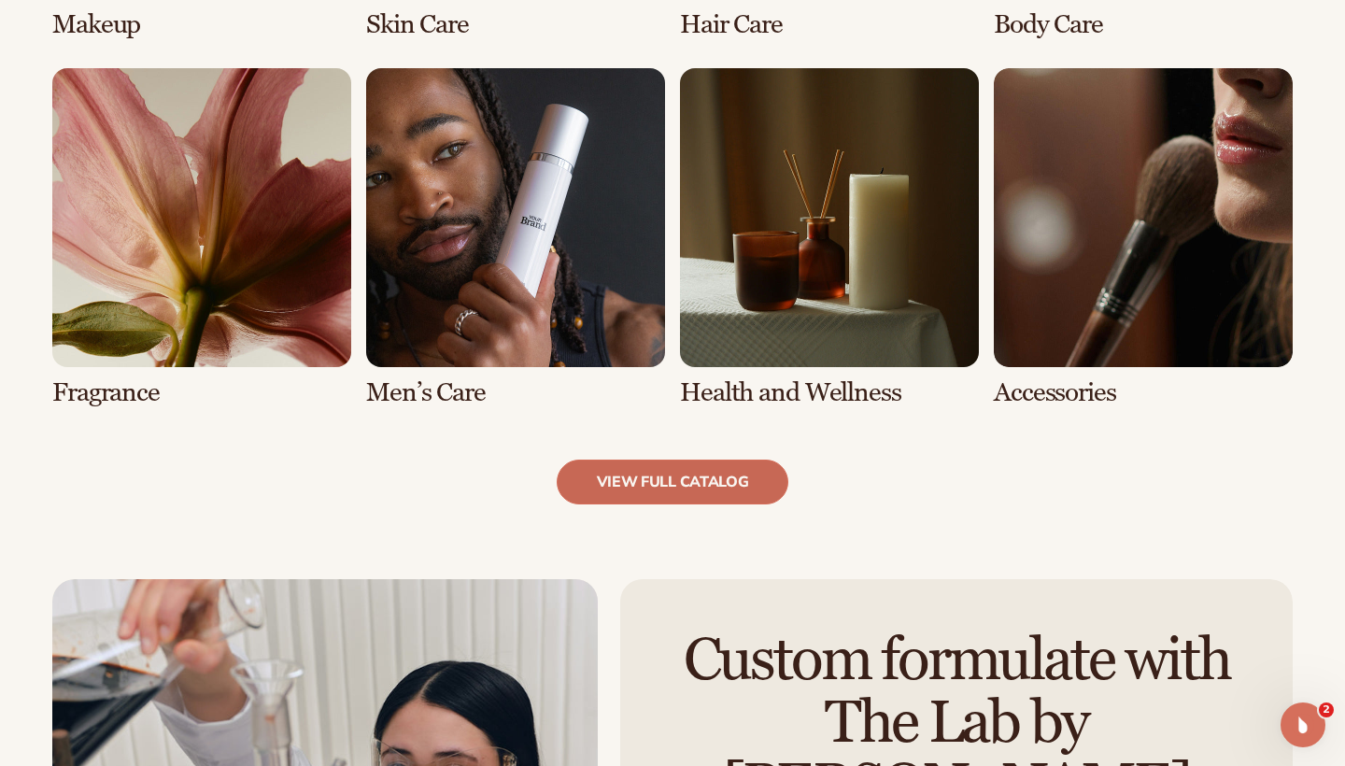
click at [614, 485] on link "view full catalog" at bounding box center [673, 481] width 233 height 45
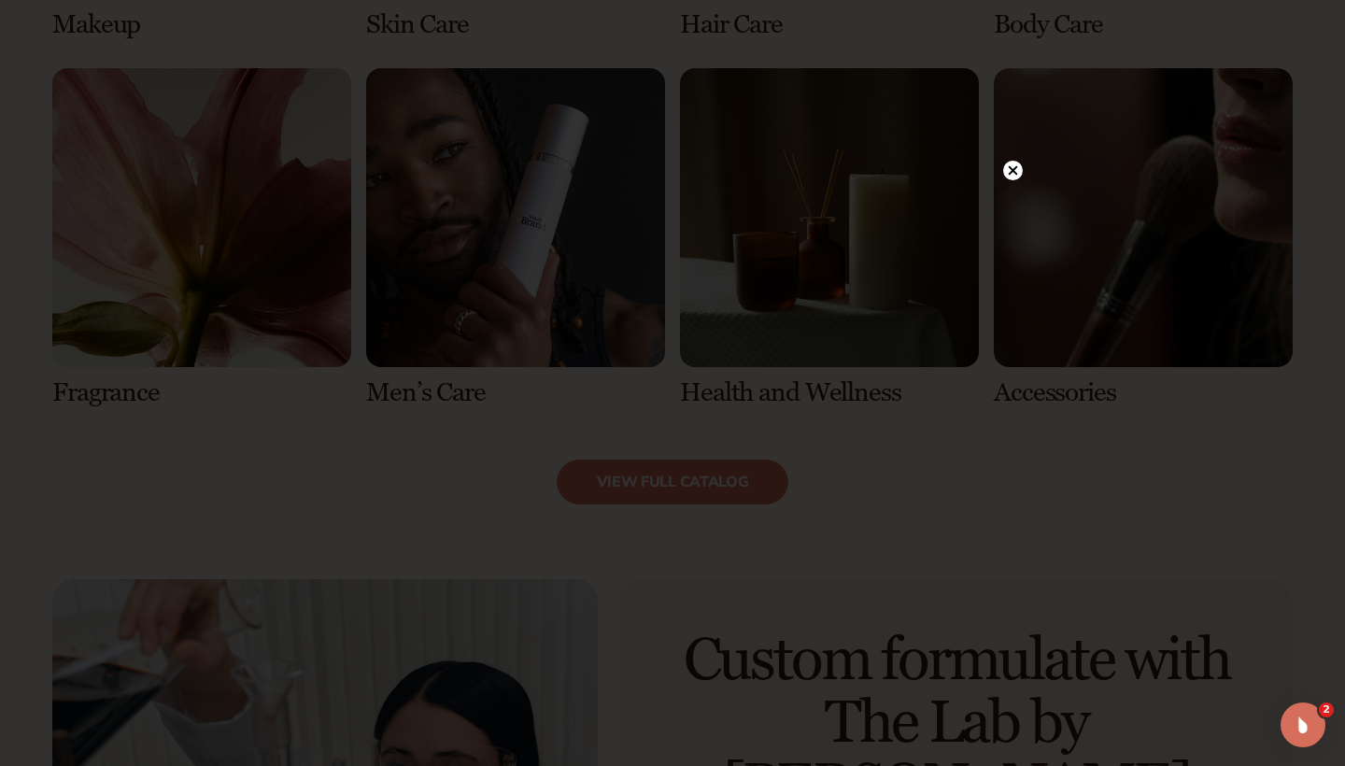
click at [1005, 172] on circle at bounding box center [1013, 171] width 20 height 20
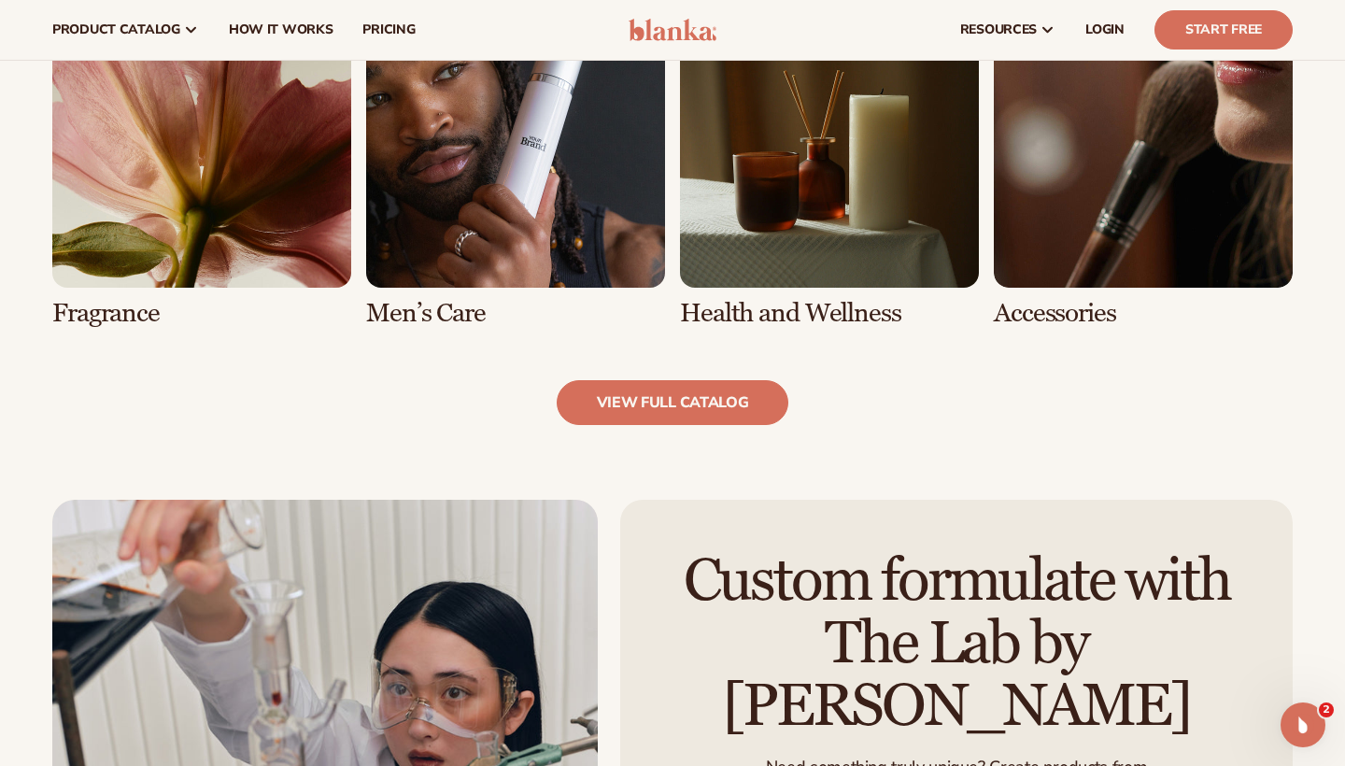
scroll to position [1772, 0]
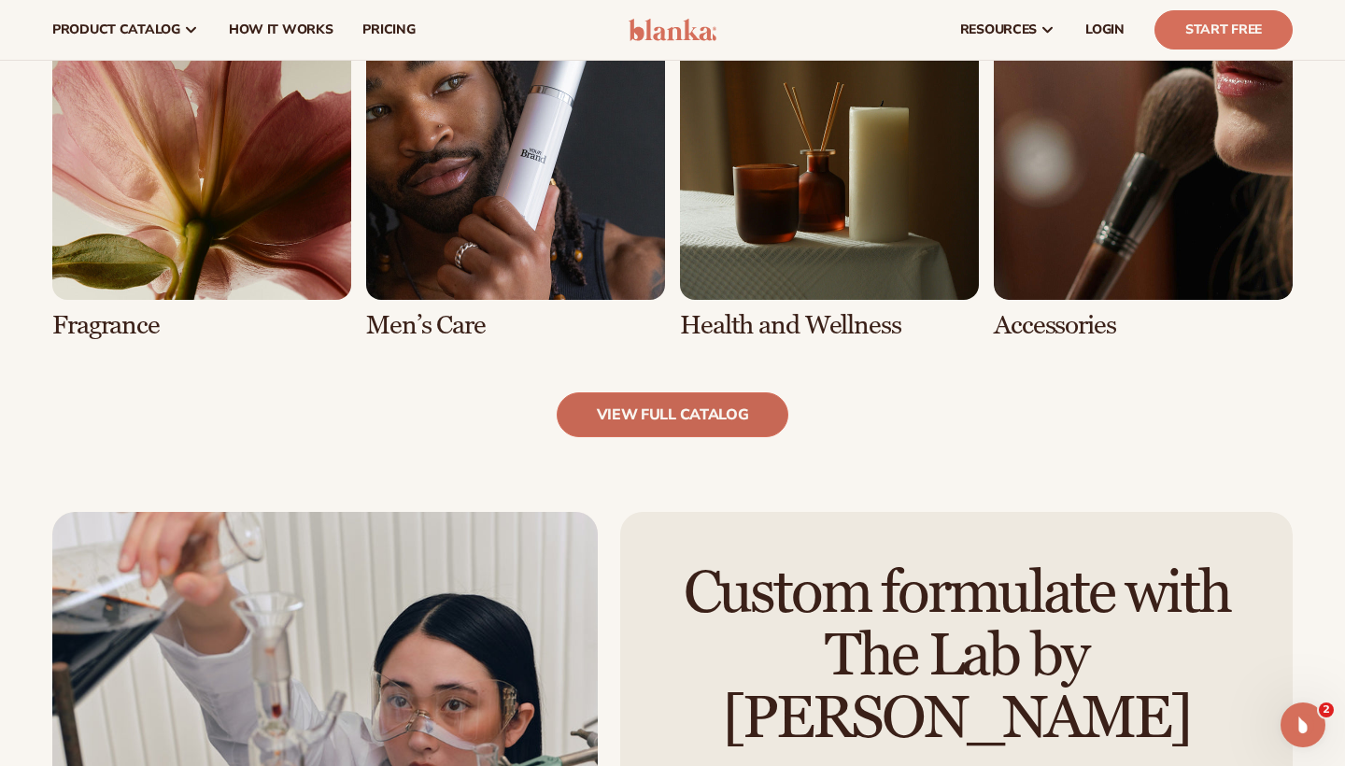
click at [715, 408] on link "view full catalog" at bounding box center [673, 414] width 233 height 45
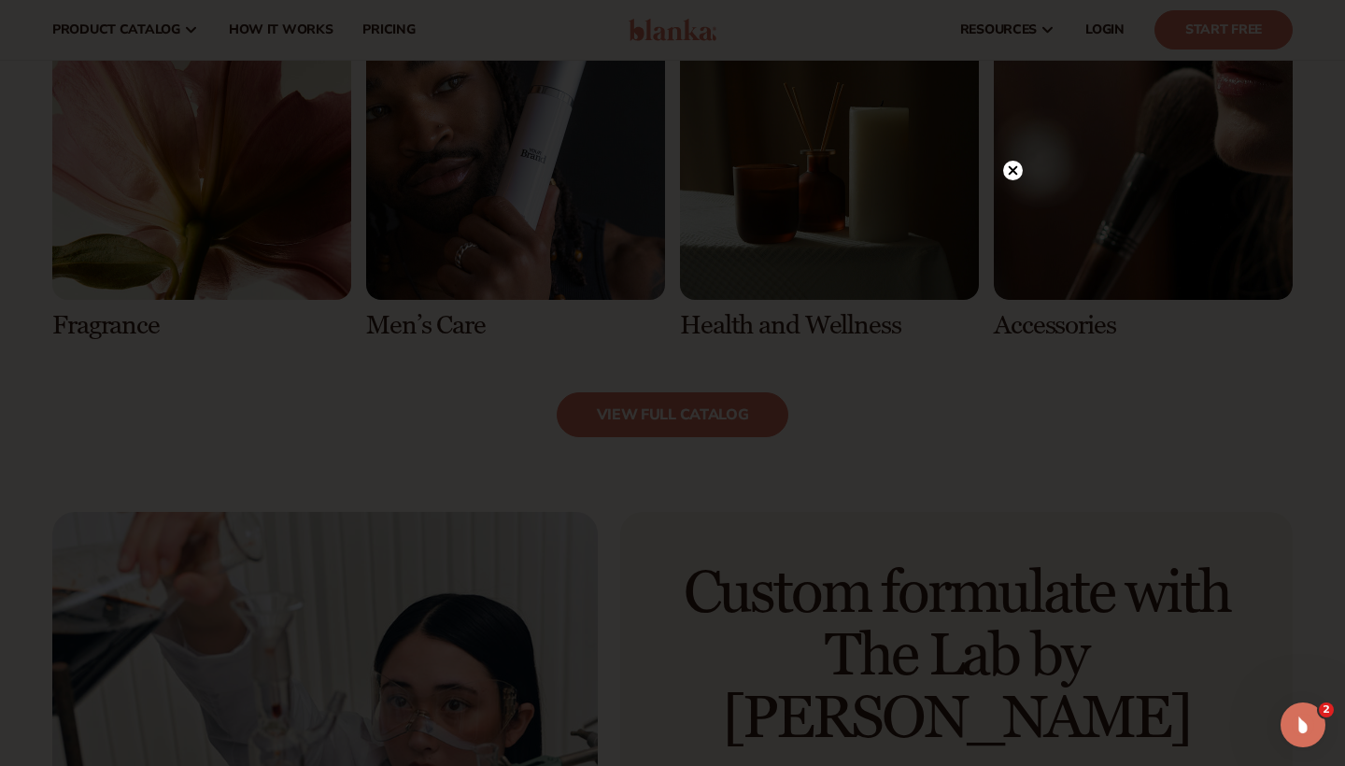
click at [1016, 180] on div at bounding box center [1013, 169] width 20 height 33
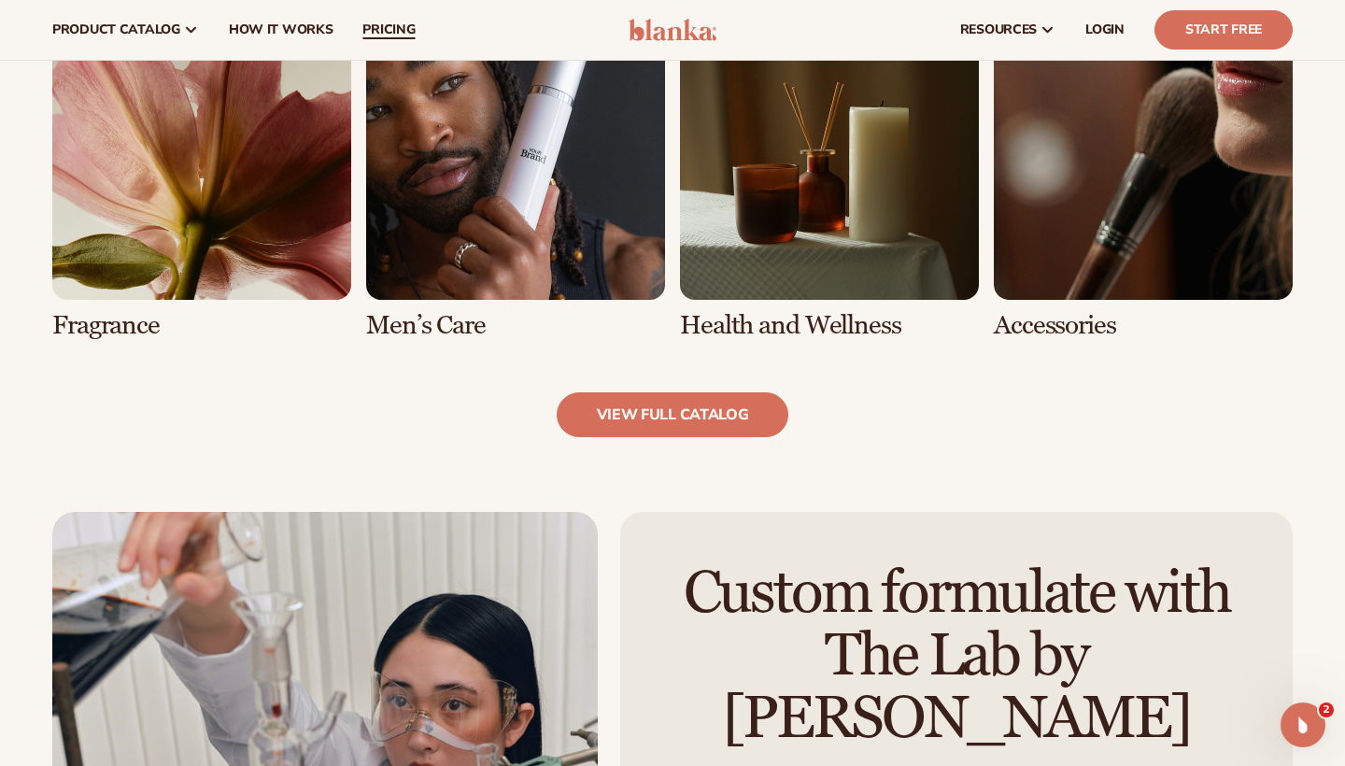
click at [380, 31] on span "pricing" at bounding box center [388, 29] width 52 height 15
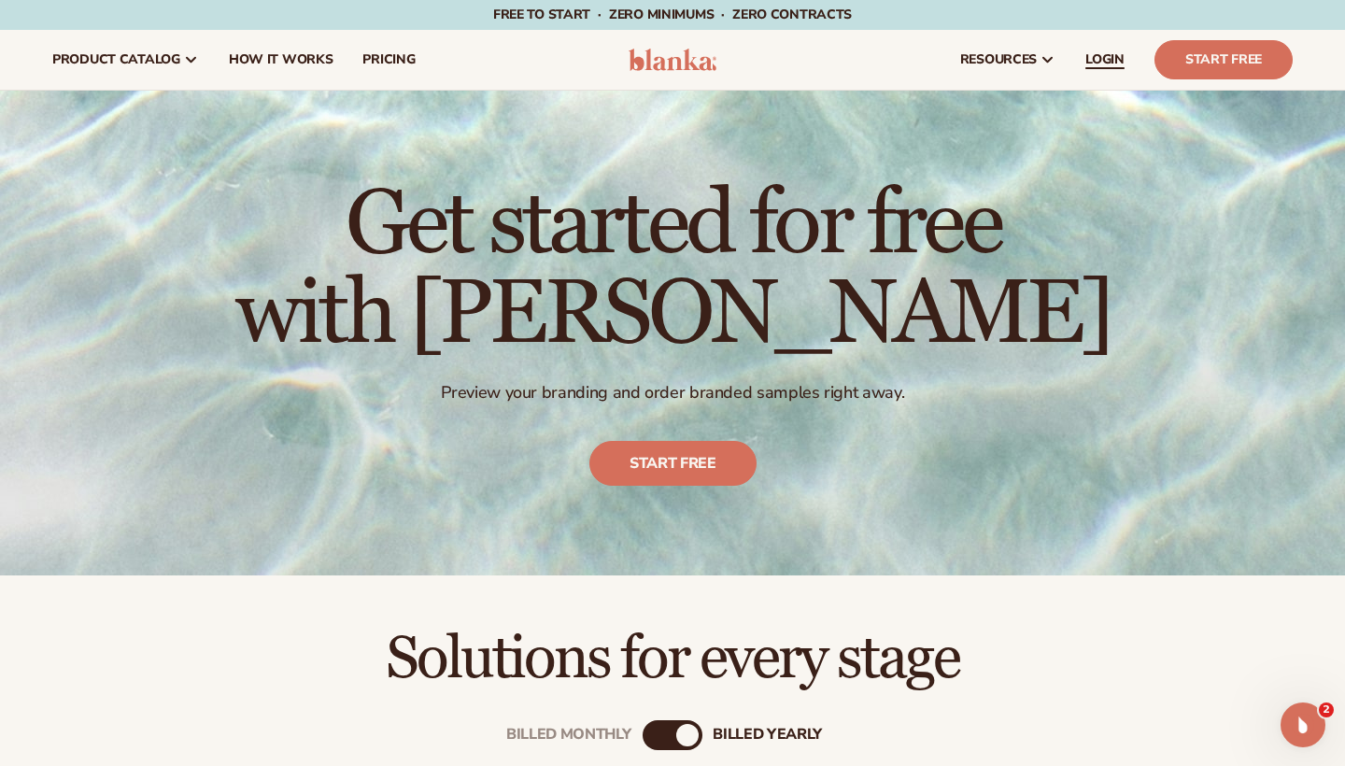
click at [1112, 66] on span "LOGIN" at bounding box center [1104, 59] width 39 height 15
